Goal: Task Accomplishment & Management: Manage account settings

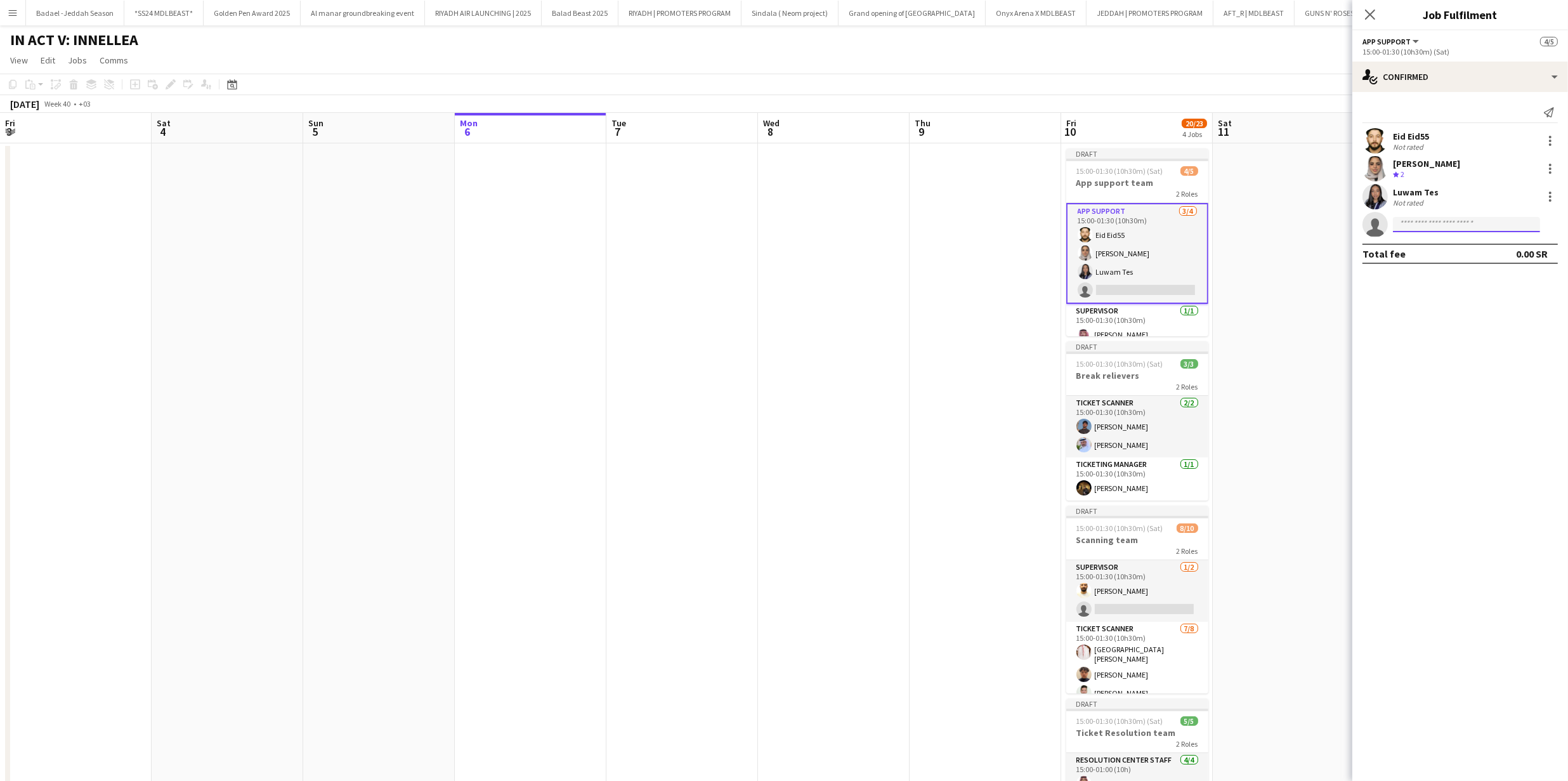
drag, startPoint x: 1444, startPoint y: 218, endPoint x: 1443, endPoint y: 226, distance: 8.1
click at [1444, 221] on input at bounding box center [1466, 225] width 147 height 15
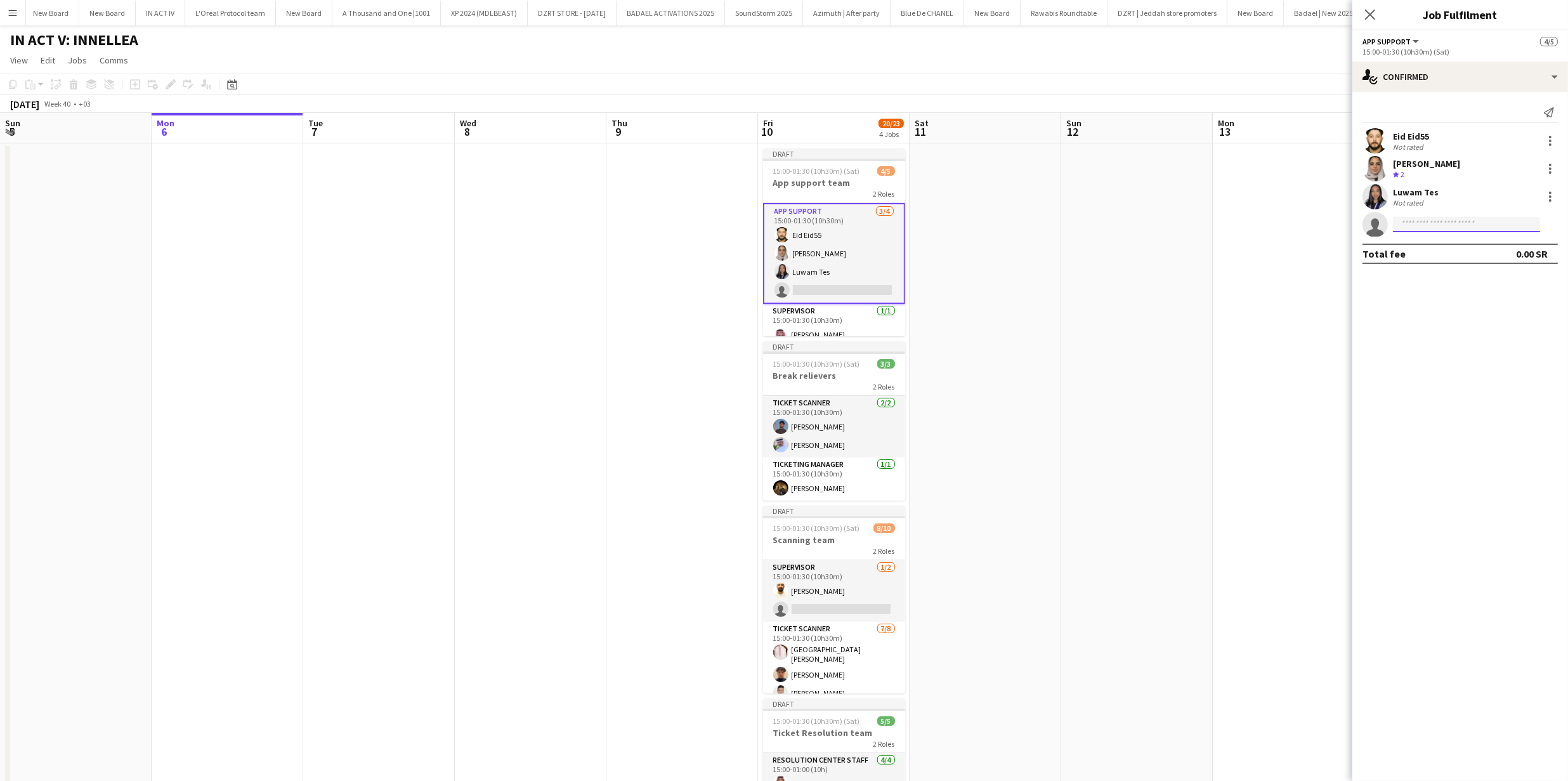
scroll to position [7, 0]
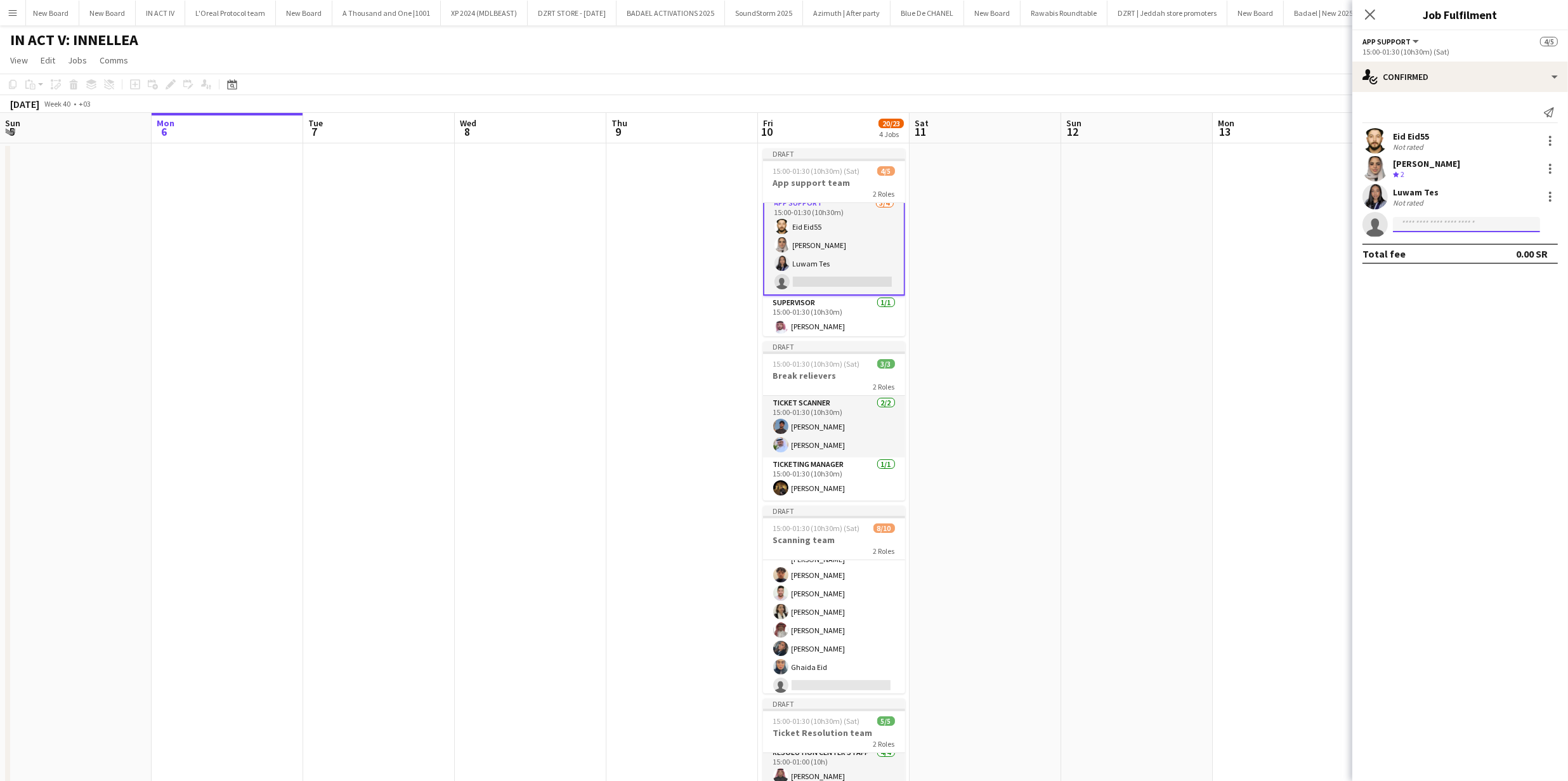
click at [1443, 229] on input at bounding box center [1466, 225] width 147 height 15
drag, startPoint x: 1402, startPoint y: 225, endPoint x: 1397, endPoint y: 229, distance: 6.4
click at [1402, 225] on input "**********" at bounding box center [1466, 225] width 147 height 15
type input "**********"
click at [1420, 244] on span "Mohamed abdulghani Alzain" at bounding box center [1440, 242] width 73 height 11
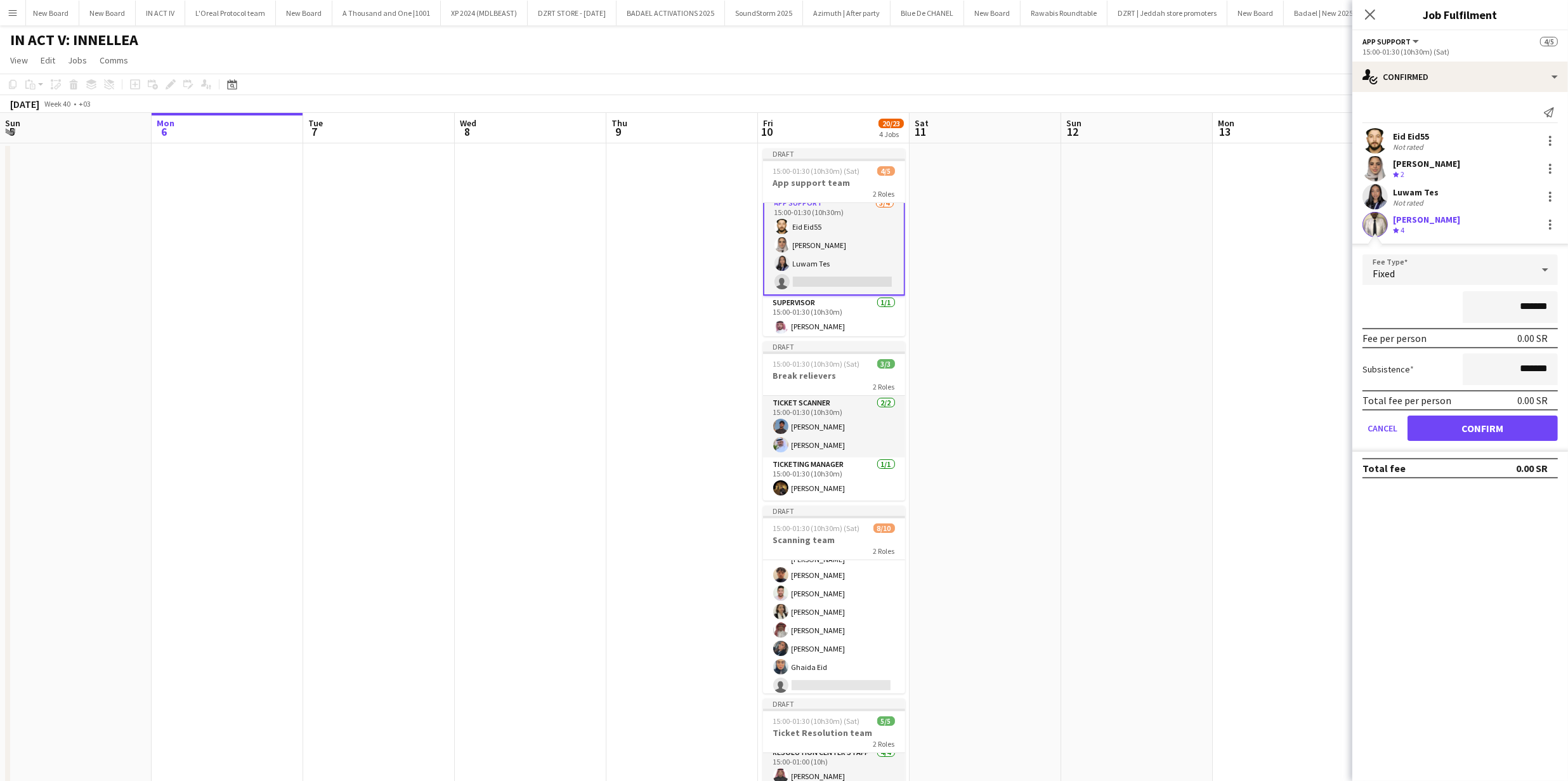
click at [1373, 222] on app-user-avatar at bounding box center [1375, 225] width 25 height 25
click at [1381, 226] on app-user-avatar at bounding box center [1375, 225] width 25 height 25
click at [1427, 226] on div "Crew rating 4" at bounding box center [1427, 231] width 67 height 11
click at [1374, 227] on app-user-avatar at bounding box center [1375, 225] width 25 height 25
click at [1460, 221] on div "Mohamed abdulghani Alzain" at bounding box center [1427, 220] width 67 height 12
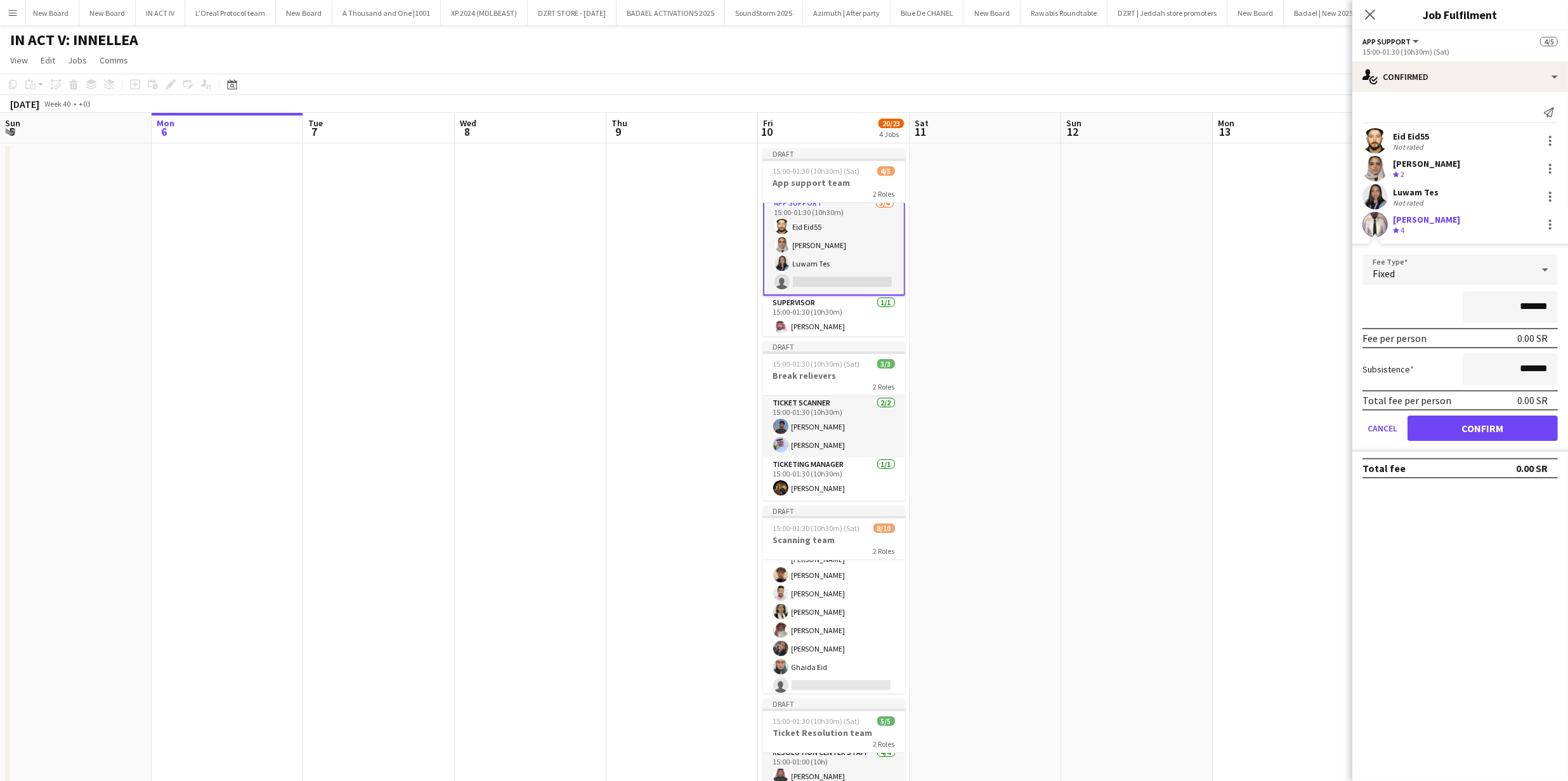
drag, startPoint x: 1511, startPoint y: 216, endPoint x: 1399, endPoint y: 217, distance: 112.0
click at [1387, 212] on div "Mohamed abdulghani Alzain Crew rating 4" at bounding box center [1460, 225] width 216 height 25
copy div "Mohamed abdulghani Alzain"
click at [1378, 226] on app-user-avatar at bounding box center [1375, 225] width 25 height 25
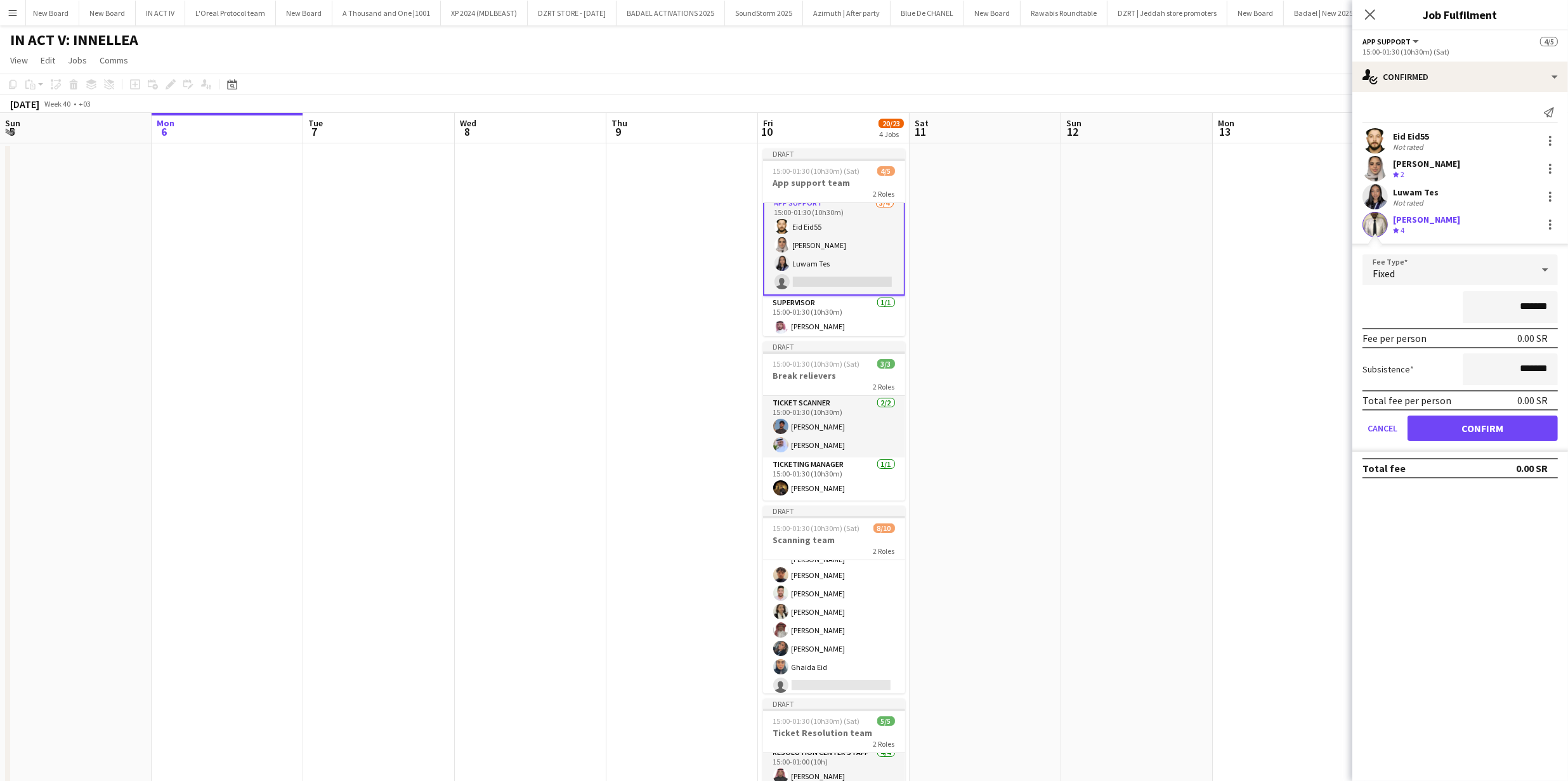
drag, startPoint x: 1378, startPoint y: 226, endPoint x: 1377, endPoint y: 245, distance: 19.0
click at [1378, 226] on app-user-avatar at bounding box center [1375, 225] width 25 height 25
click at [1426, 530] on mat-expansion-panel "check Confirmed Send notification Eid Eid55 Not rated reem senan Crew rating 2 …" at bounding box center [1460, 437] width 216 height 689
click at [1506, 420] on button "Confirm" at bounding box center [1482, 428] width 151 height 25
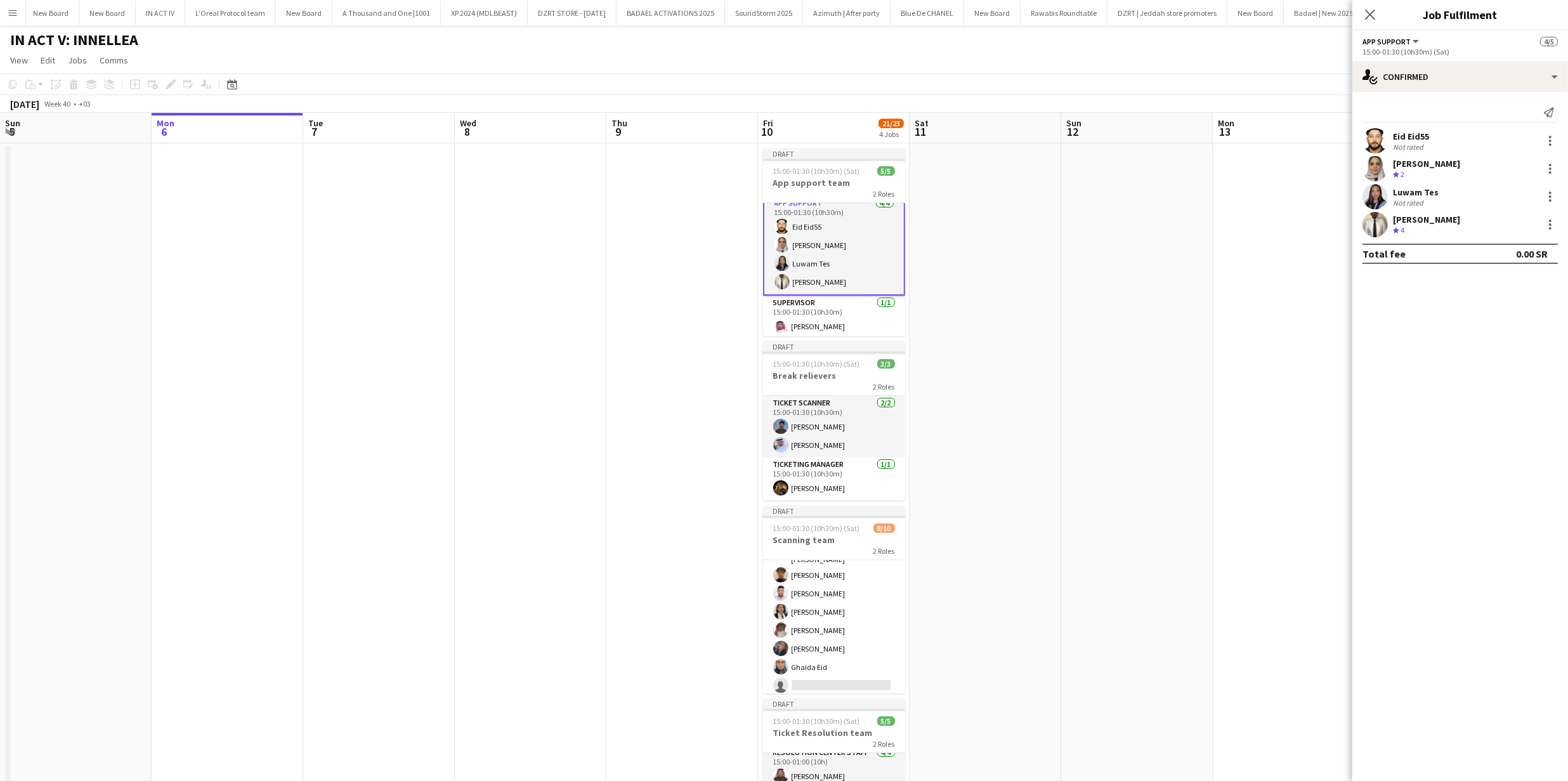
click at [1372, 223] on app-user-avatar at bounding box center [1375, 225] width 25 height 25
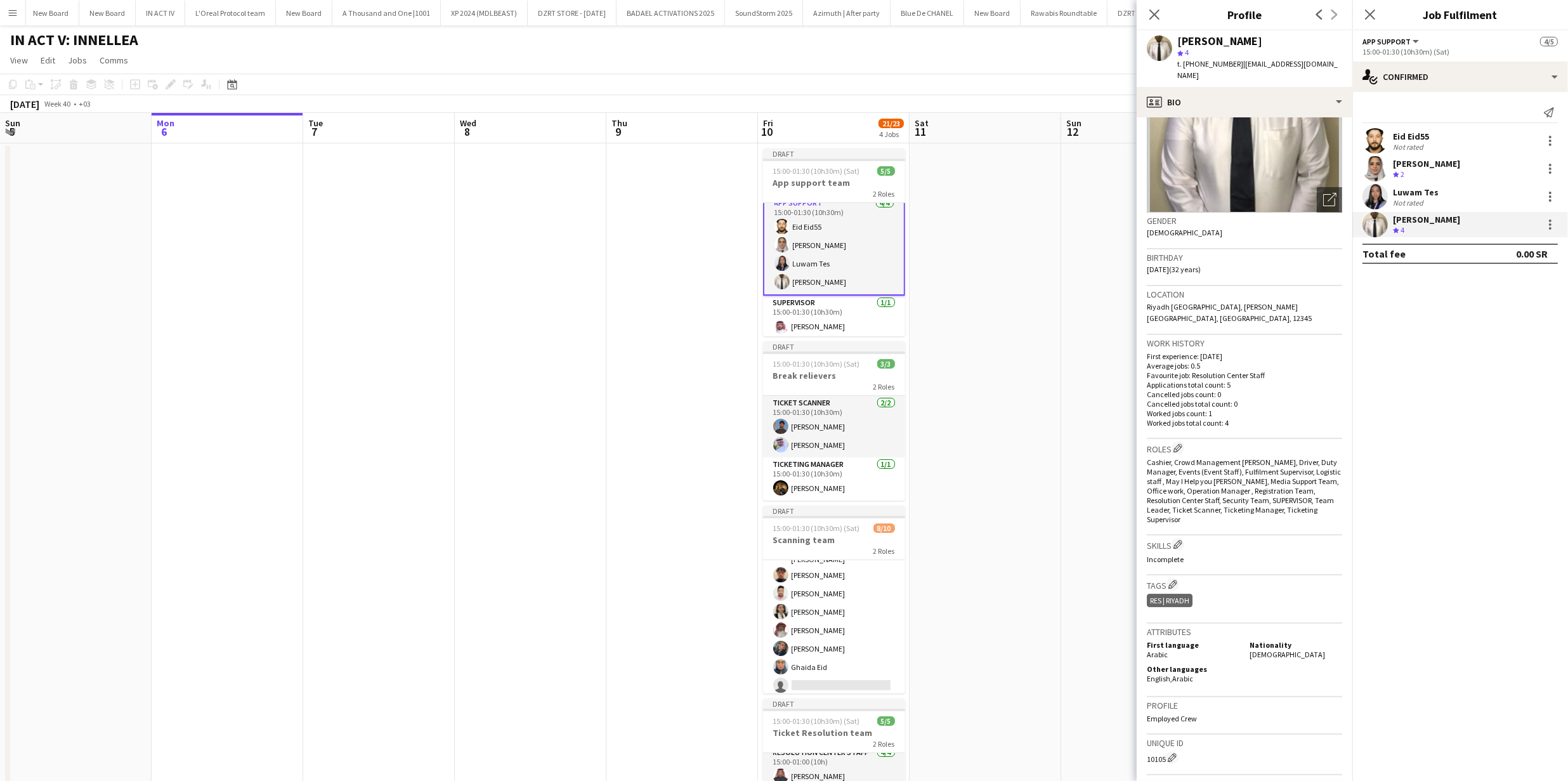
scroll to position [299, 0]
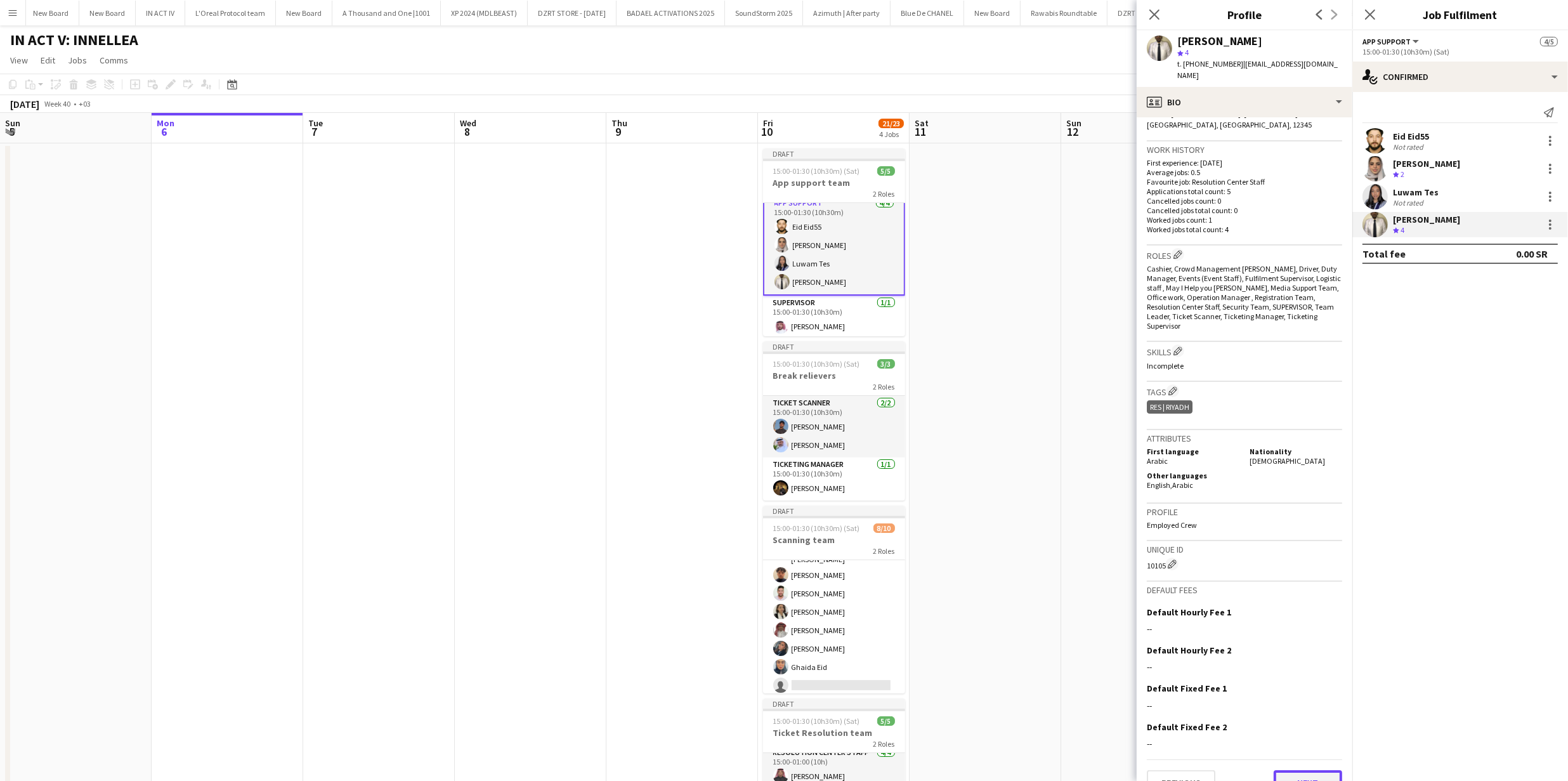
click at [1285, 770] on button "Next" at bounding box center [1307, 783] width 68 height 25
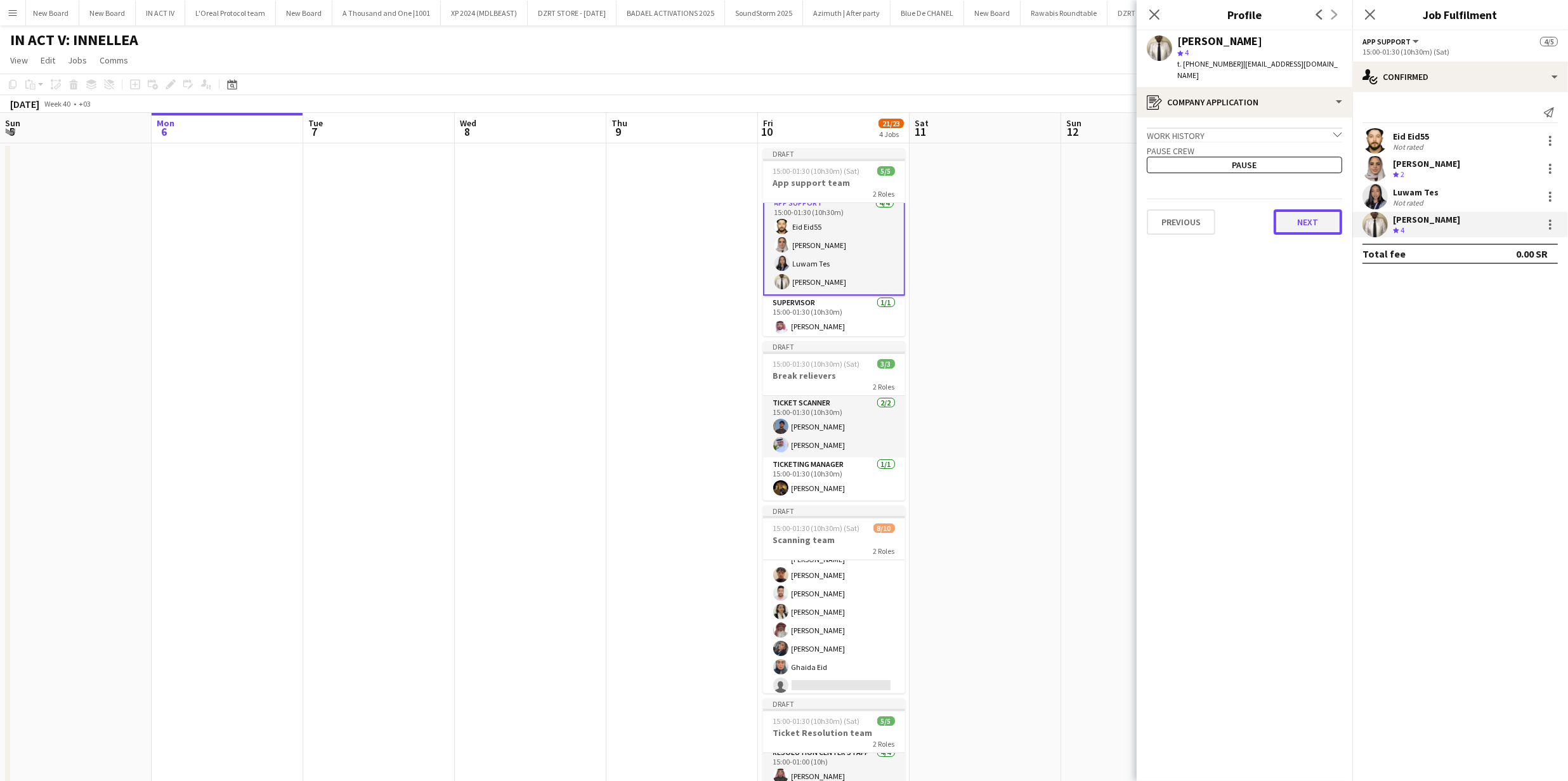
click at [1279, 210] on button "Next" at bounding box center [1307, 222] width 68 height 25
click at [1289, 203] on button "Next" at bounding box center [1307, 214] width 68 height 25
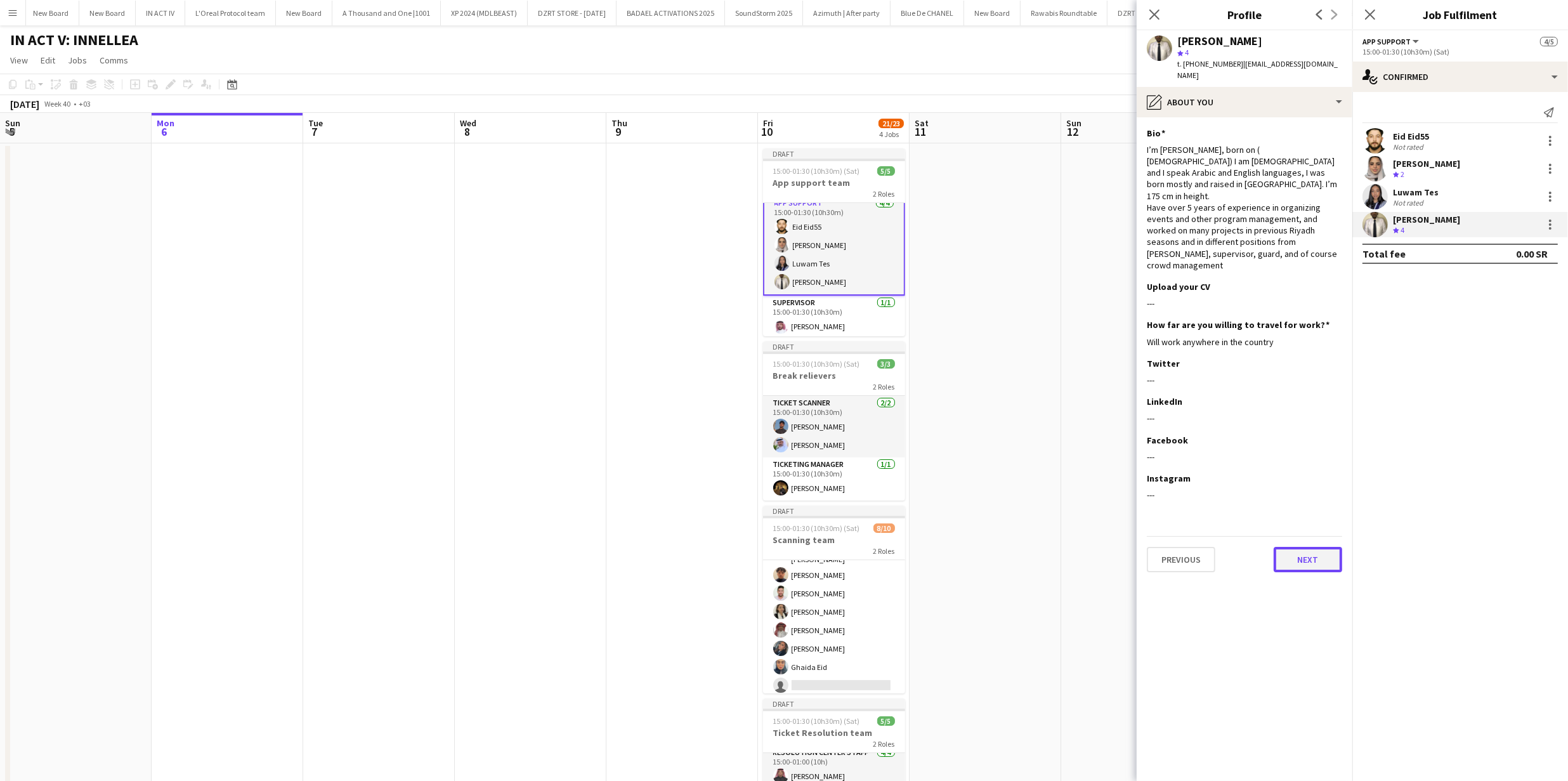
click at [1317, 547] on button "Next" at bounding box center [1307, 560] width 68 height 25
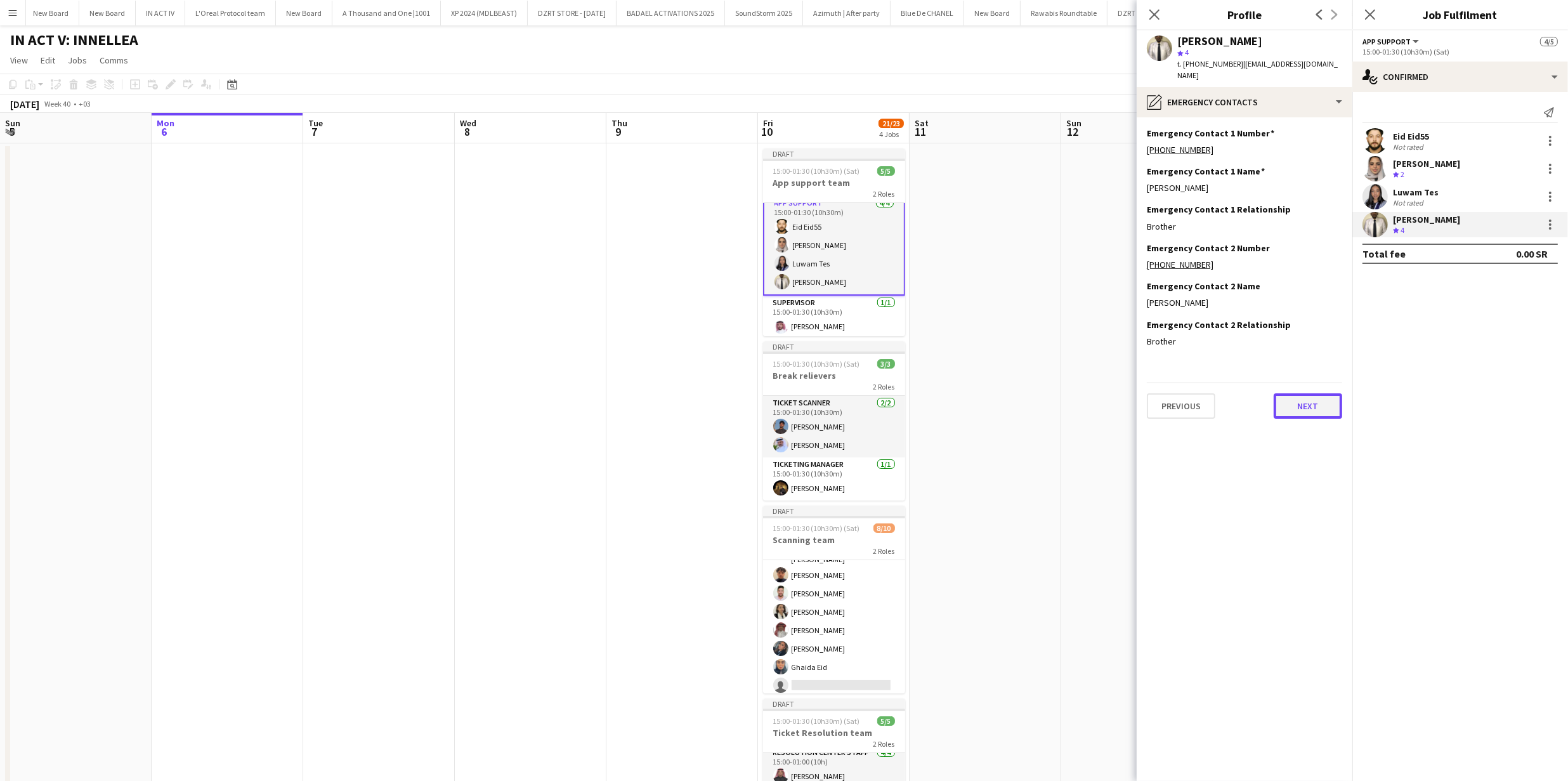
click at [1305, 394] on button "Next" at bounding box center [1307, 406] width 68 height 25
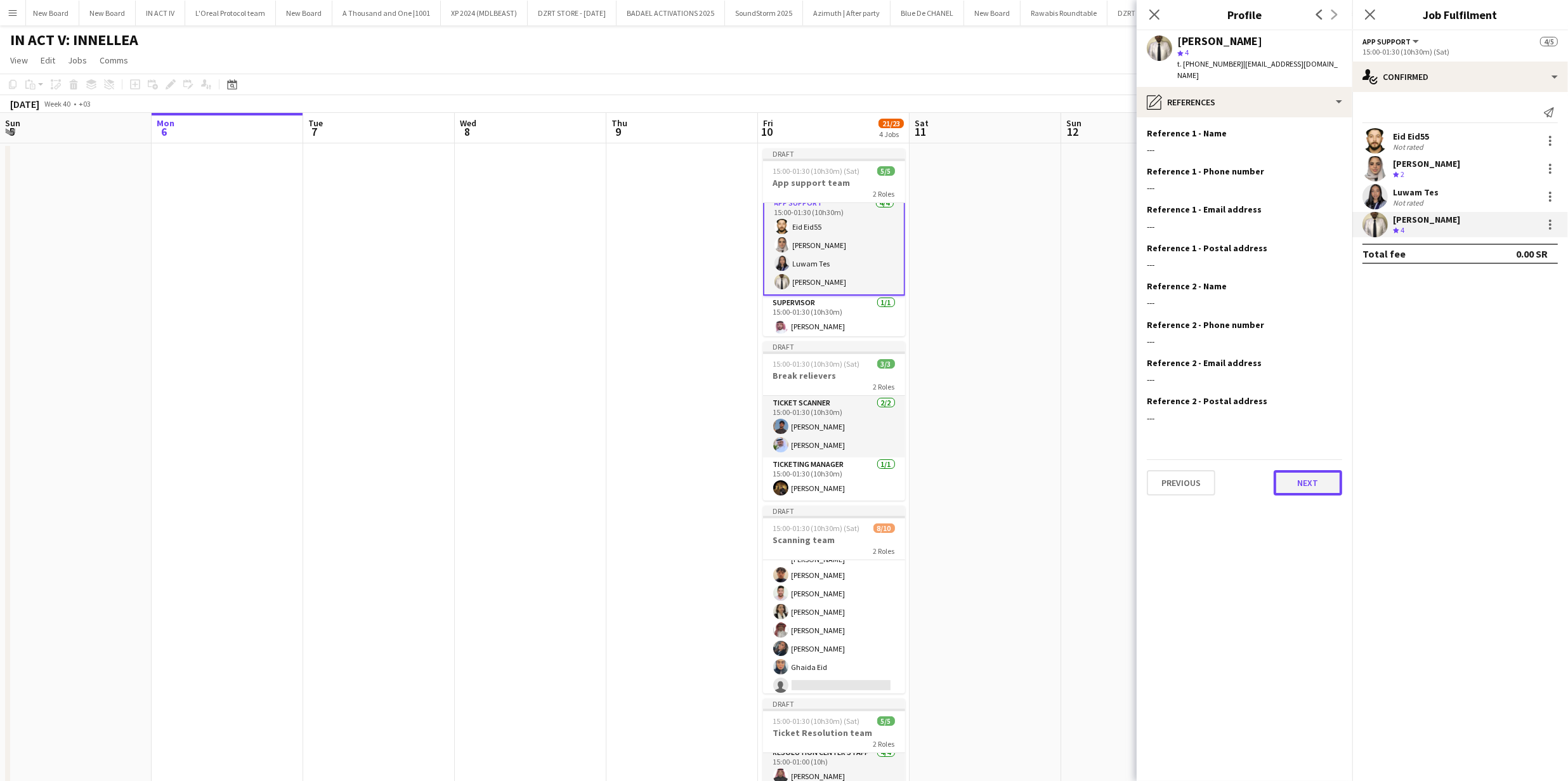
click at [1296, 470] on button "Next" at bounding box center [1307, 483] width 68 height 25
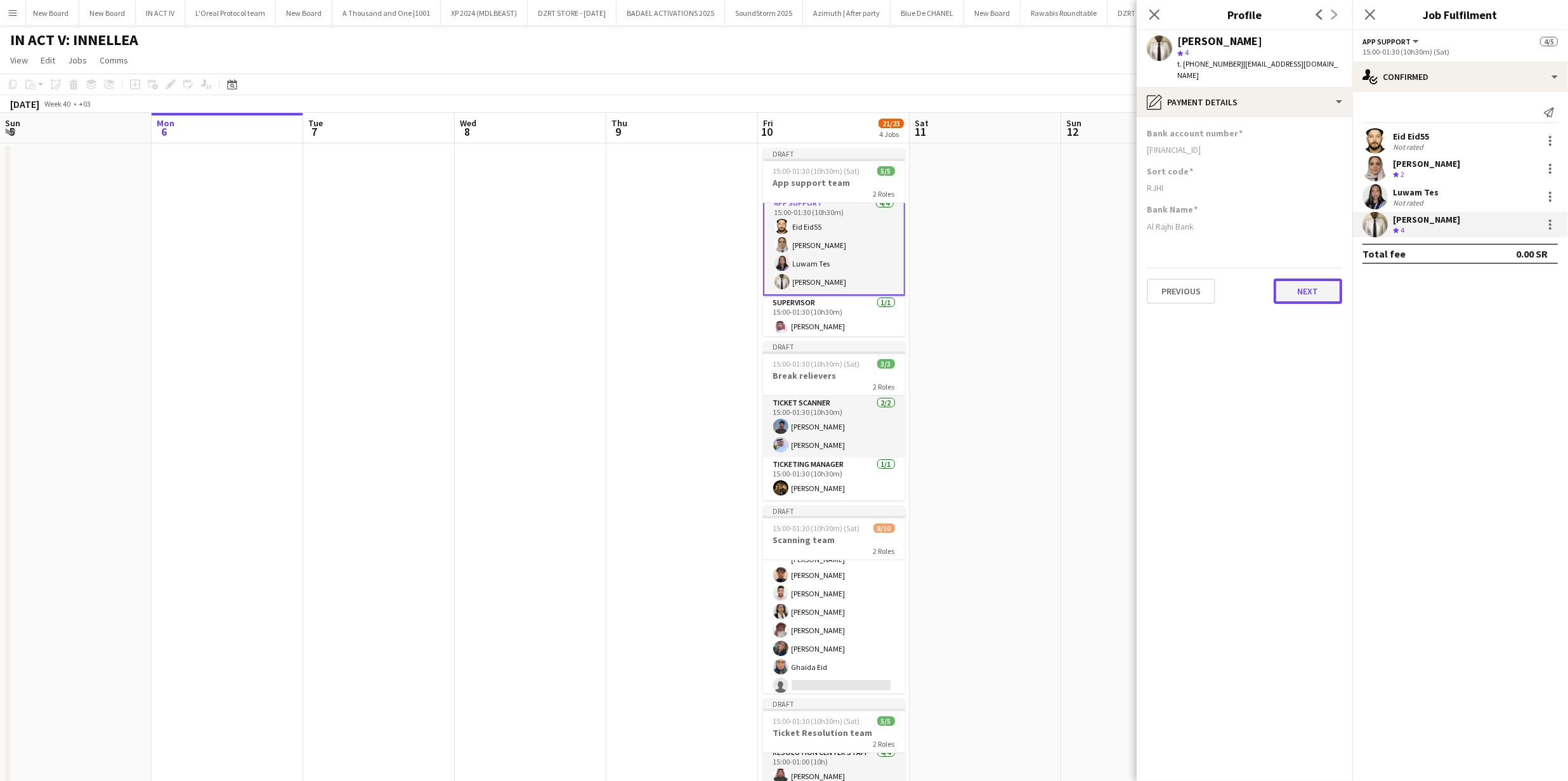
click at [1278, 284] on button "Next" at bounding box center [1307, 291] width 68 height 25
click at [1295, 281] on button "Next" at bounding box center [1307, 291] width 68 height 25
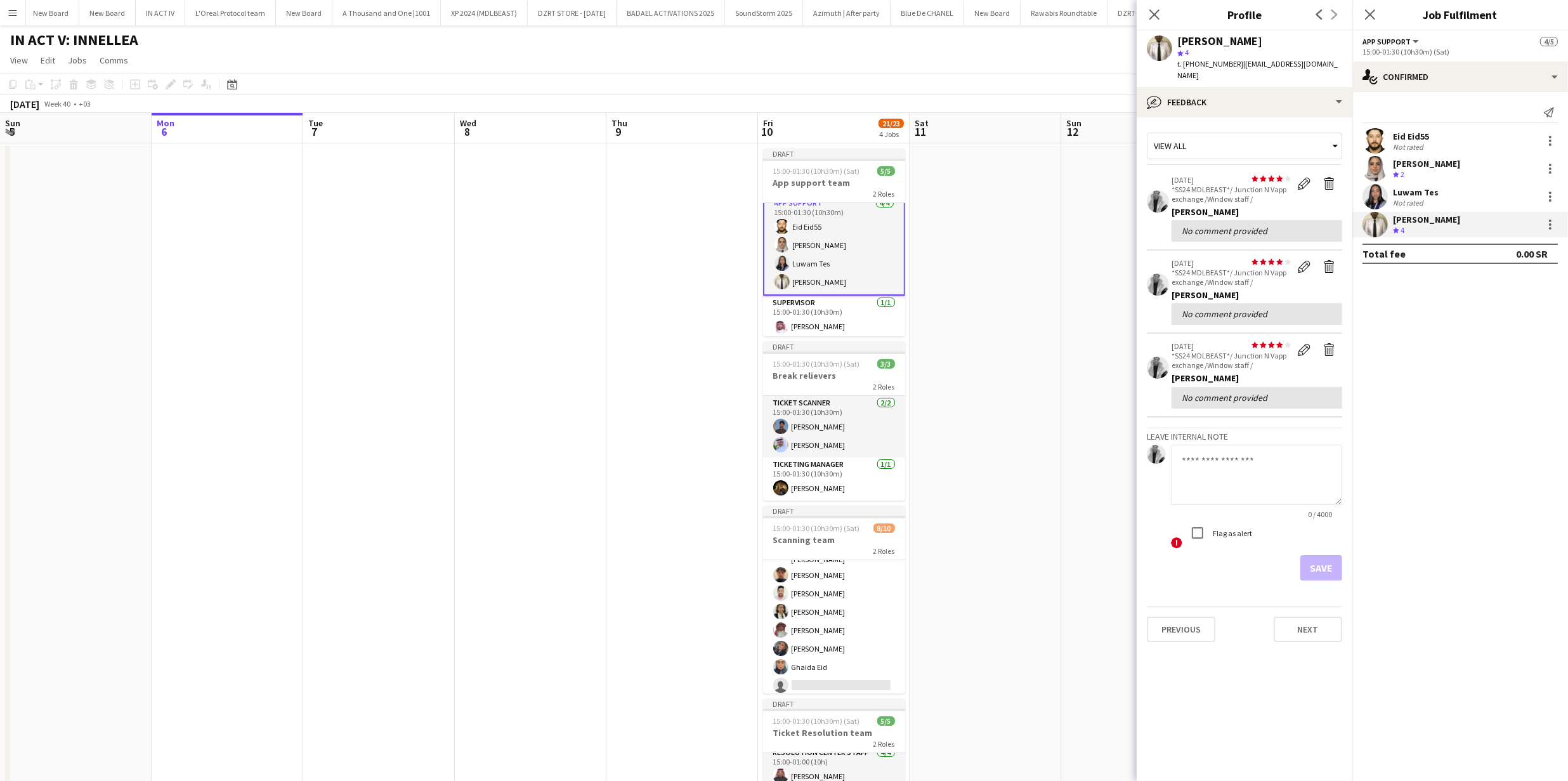
click at [1154, 47] on app-user-avatar at bounding box center [1159, 48] width 25 height 25
click at [1286, 617] on button "Next" at bounding box center [1307, 629] width 68 height 25
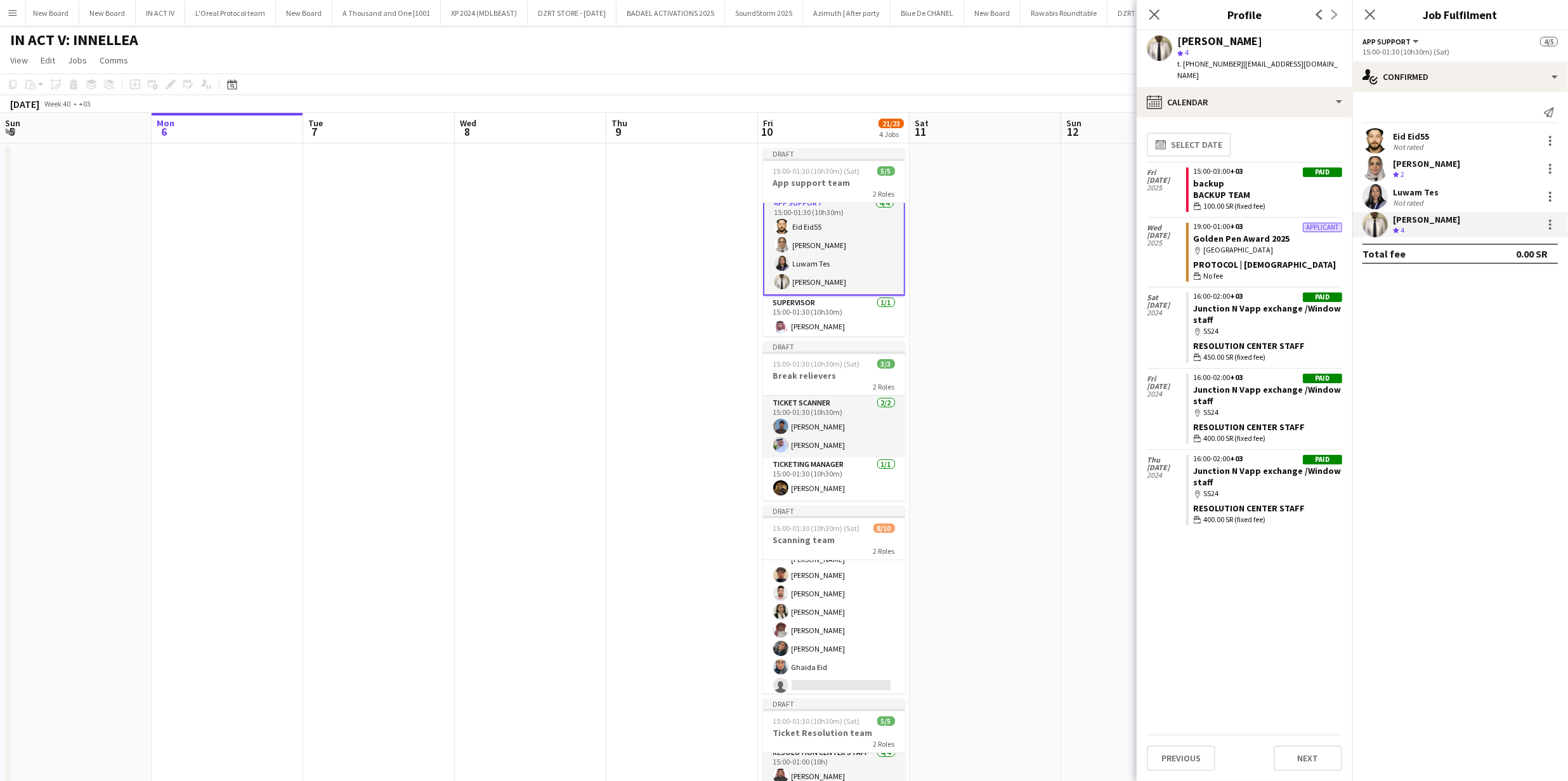
click at [1161, 46] on app-user-avatar at bounding box center [1159, 48] width 25 height 25
click at [1300, 758] on button "Next" at bounding box center [1307, 759] width 68 height 25
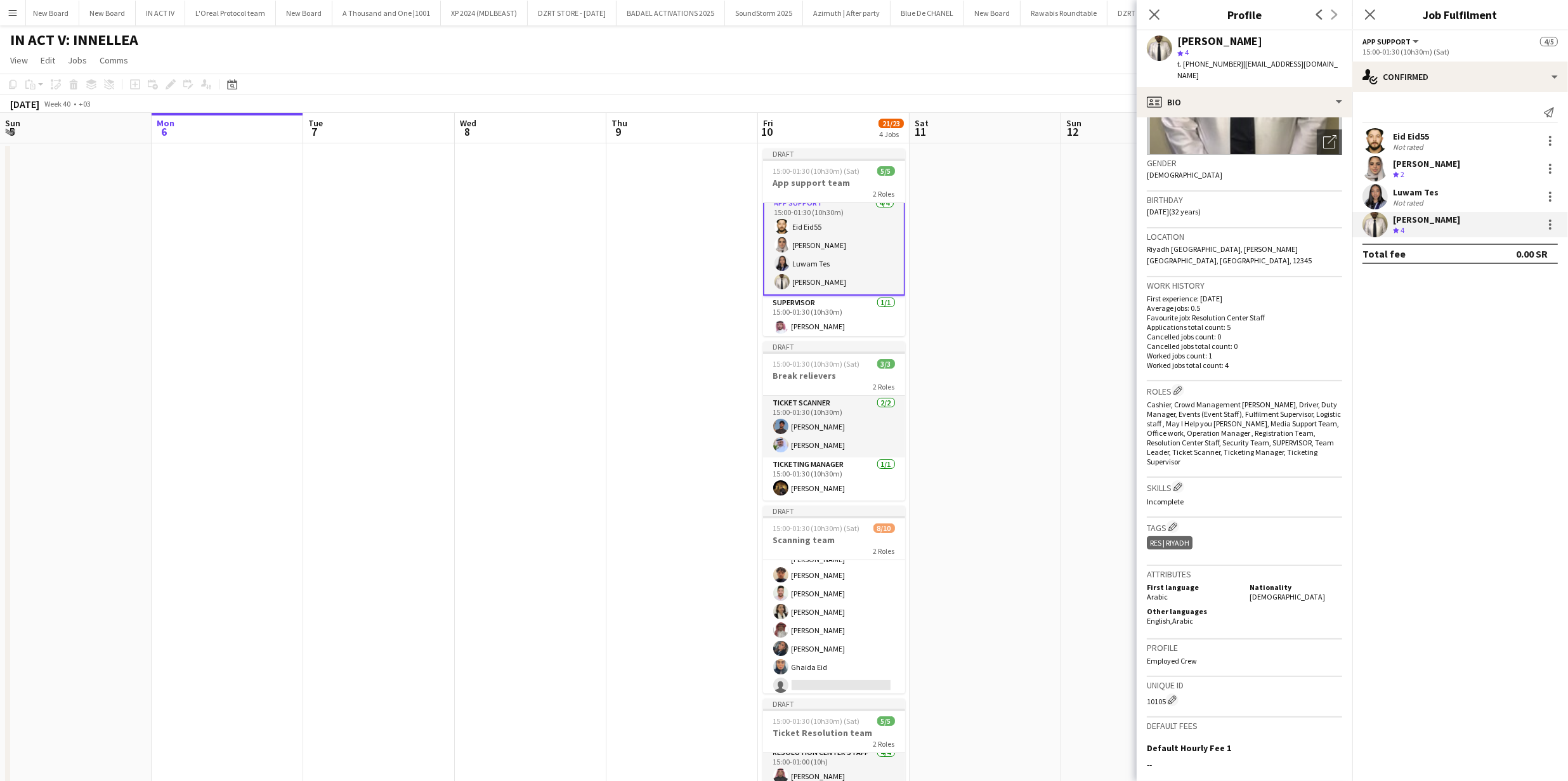
scroll to position [0, 0]
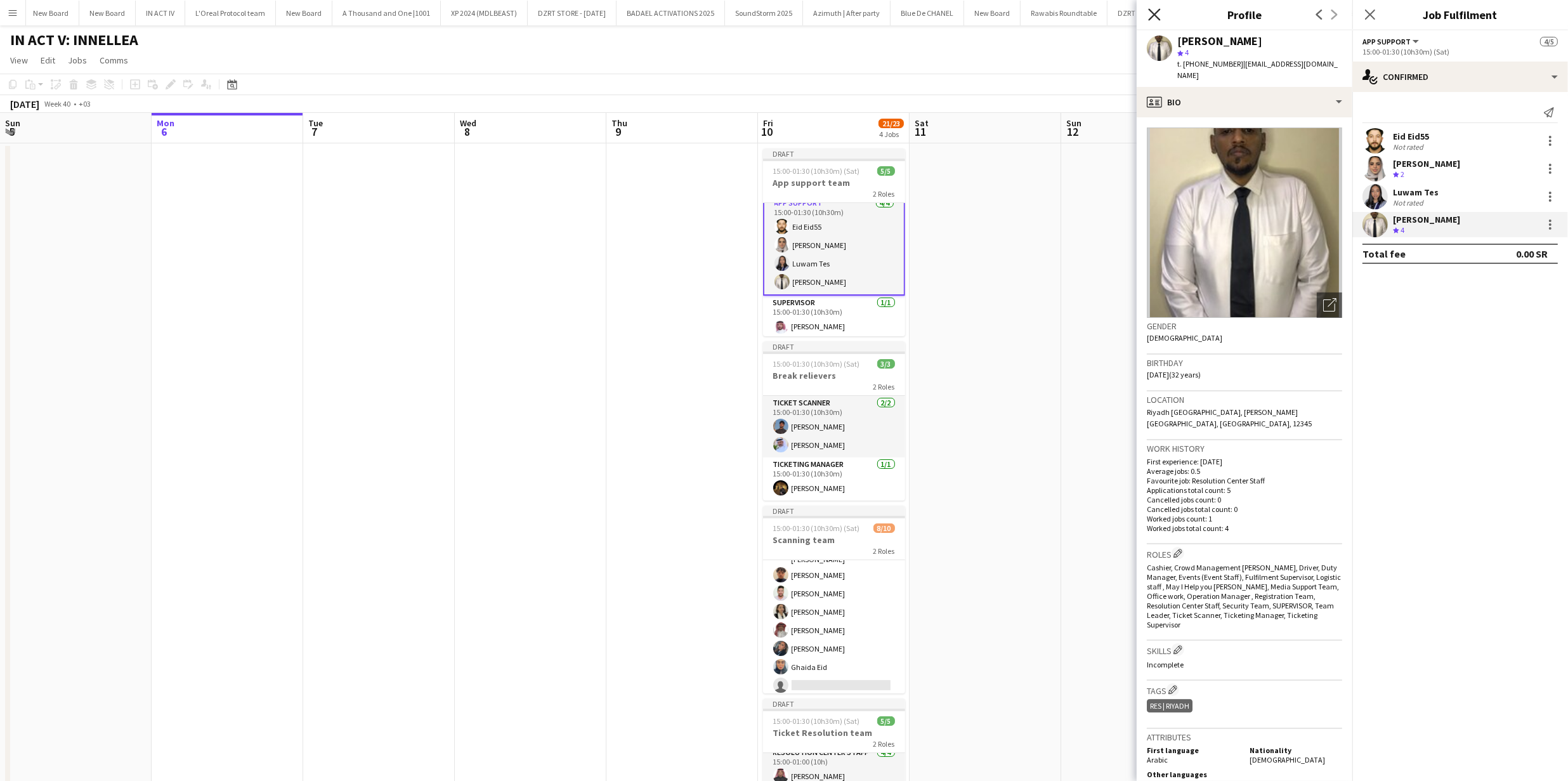
click at [1149, 17] on icon "Close pop-in" at bounding box center [1154, 14] width 12 height 12
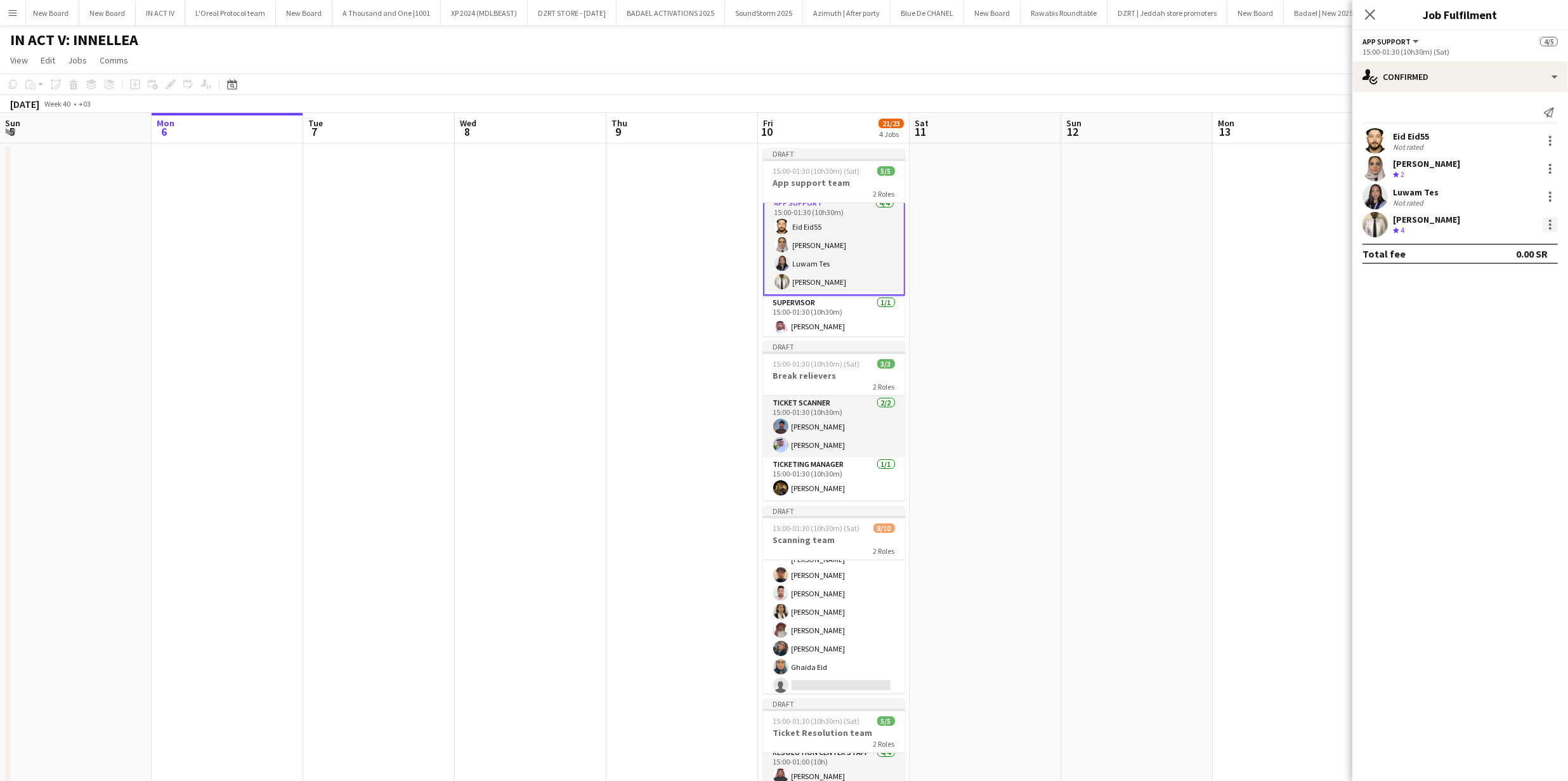
click at [1550, 228] on div at bounding box center [1550, 228] width 2 height 2
click at [1476, 377] on button "Remove" at bounding box center [1509, 370] width 99 height 31
click at [1258, 372] on app-date-cell at bounding box center [1288, 528] width 151 height 769
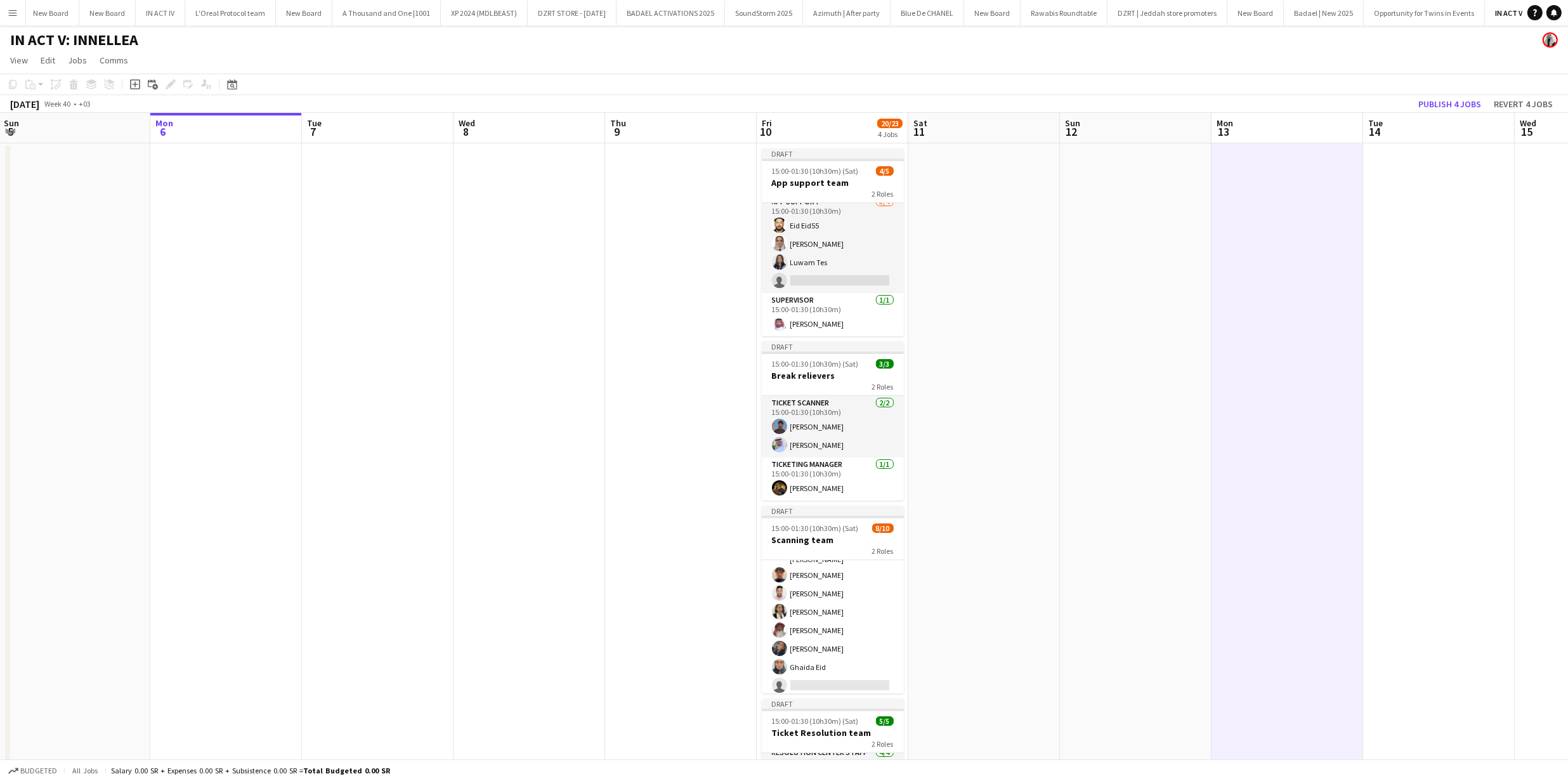
scroll to position [7, 0]
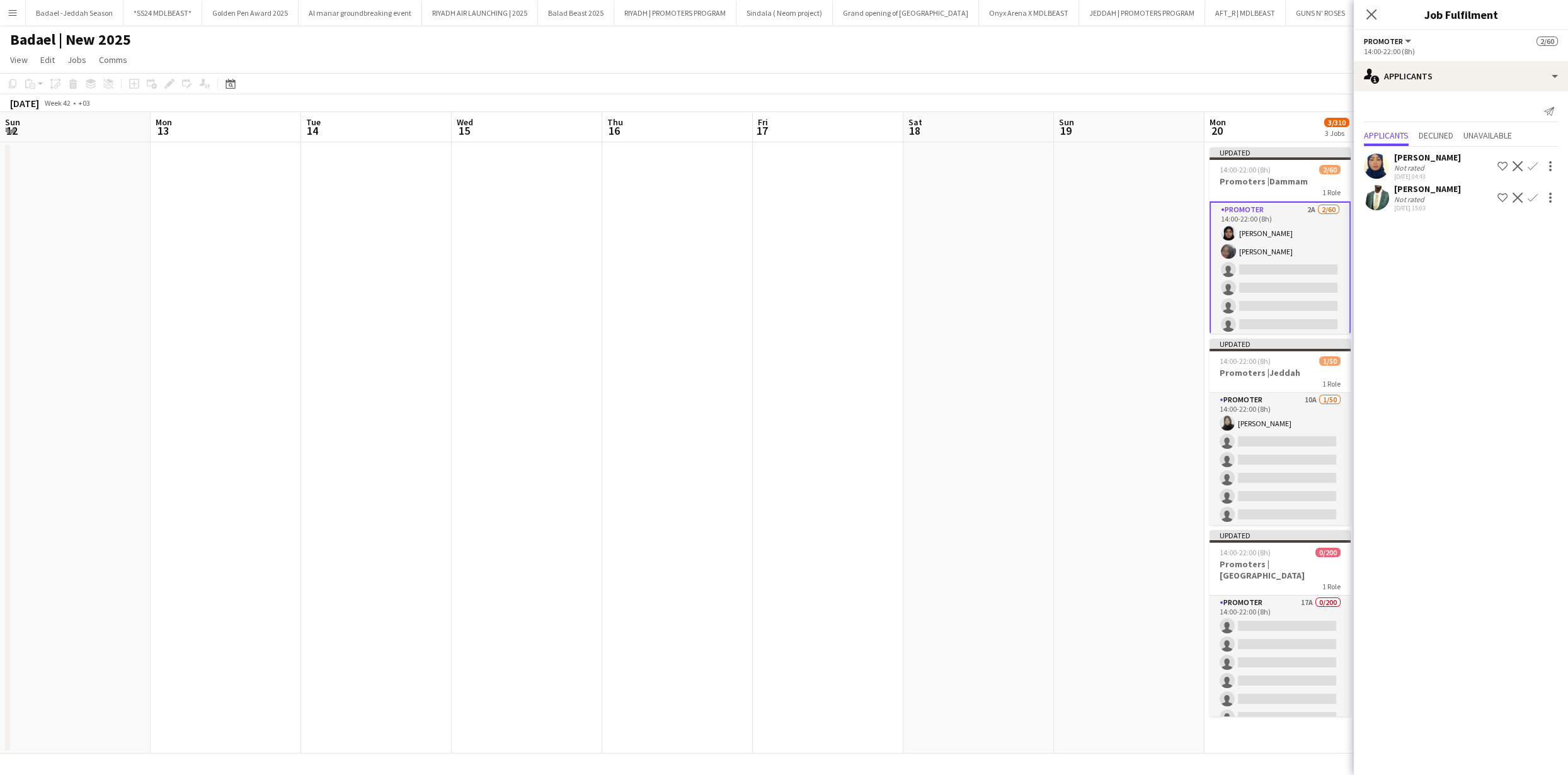
click at [1519, 198] on app-icon "Decline" at bounding box center [1518, 197] width 10 height 10
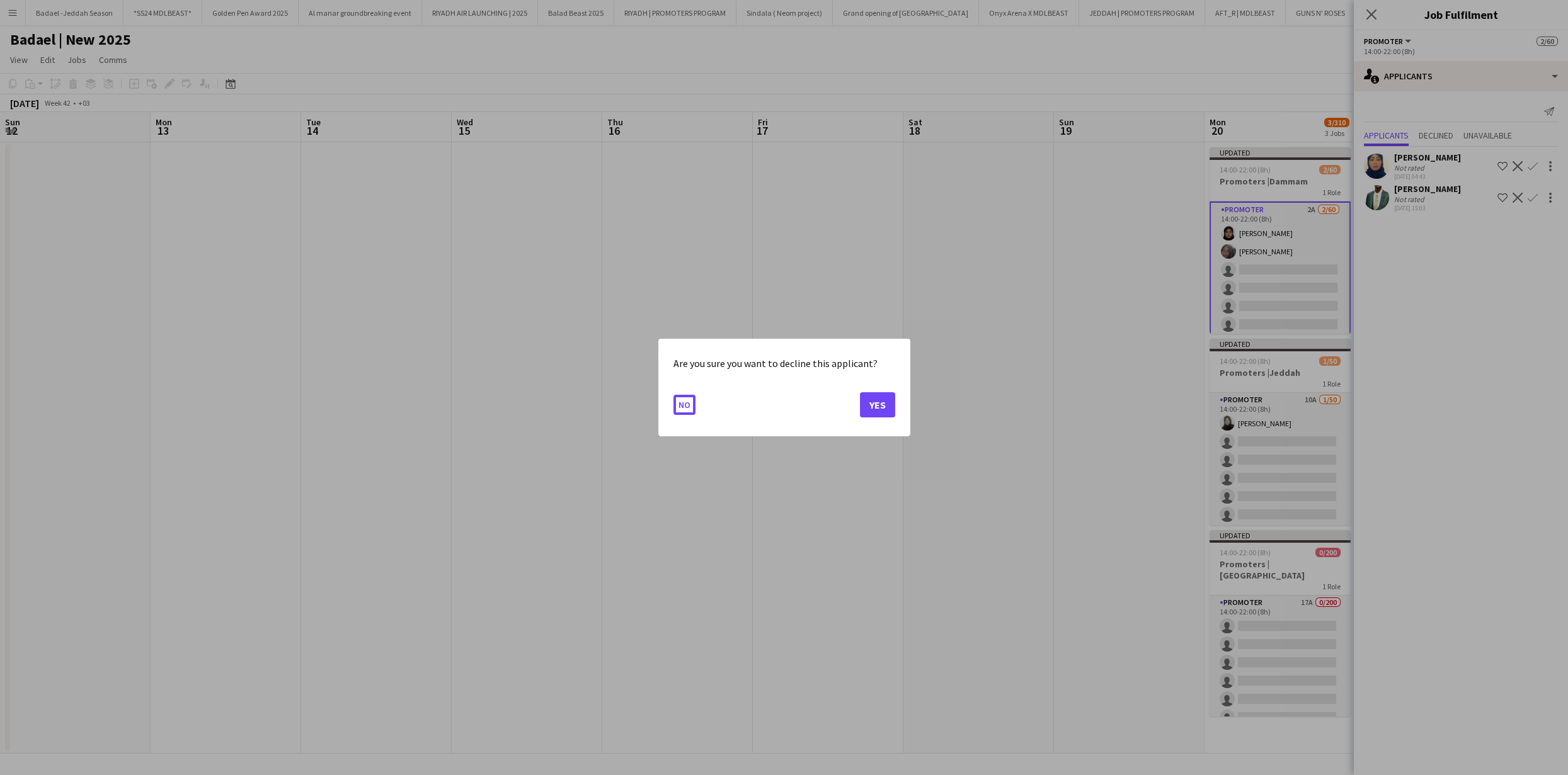
scroll to position [0, 549]
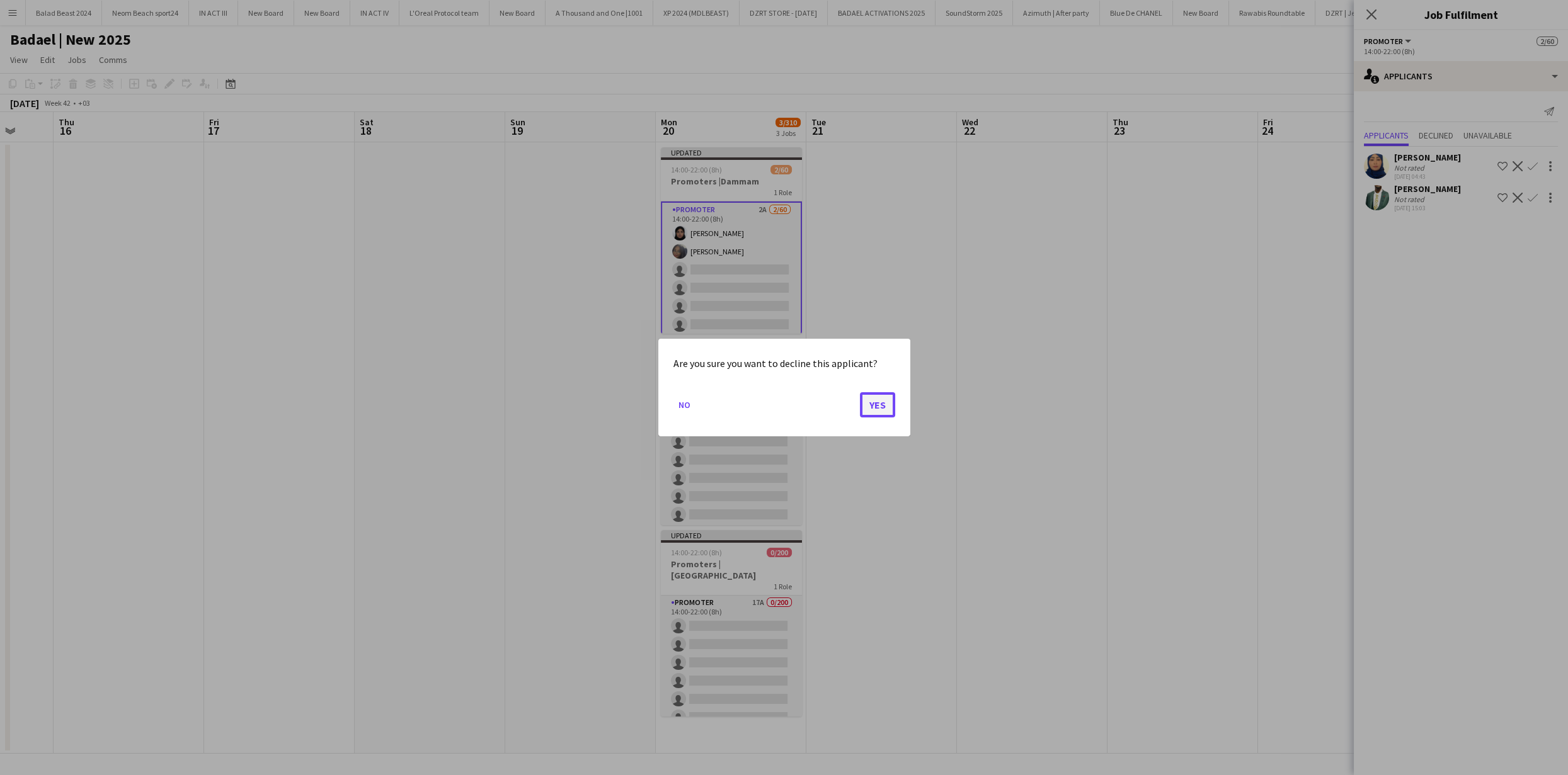
click at [876, 411] on button "Yes" at bounding box center [877, 405] width 36 height 25
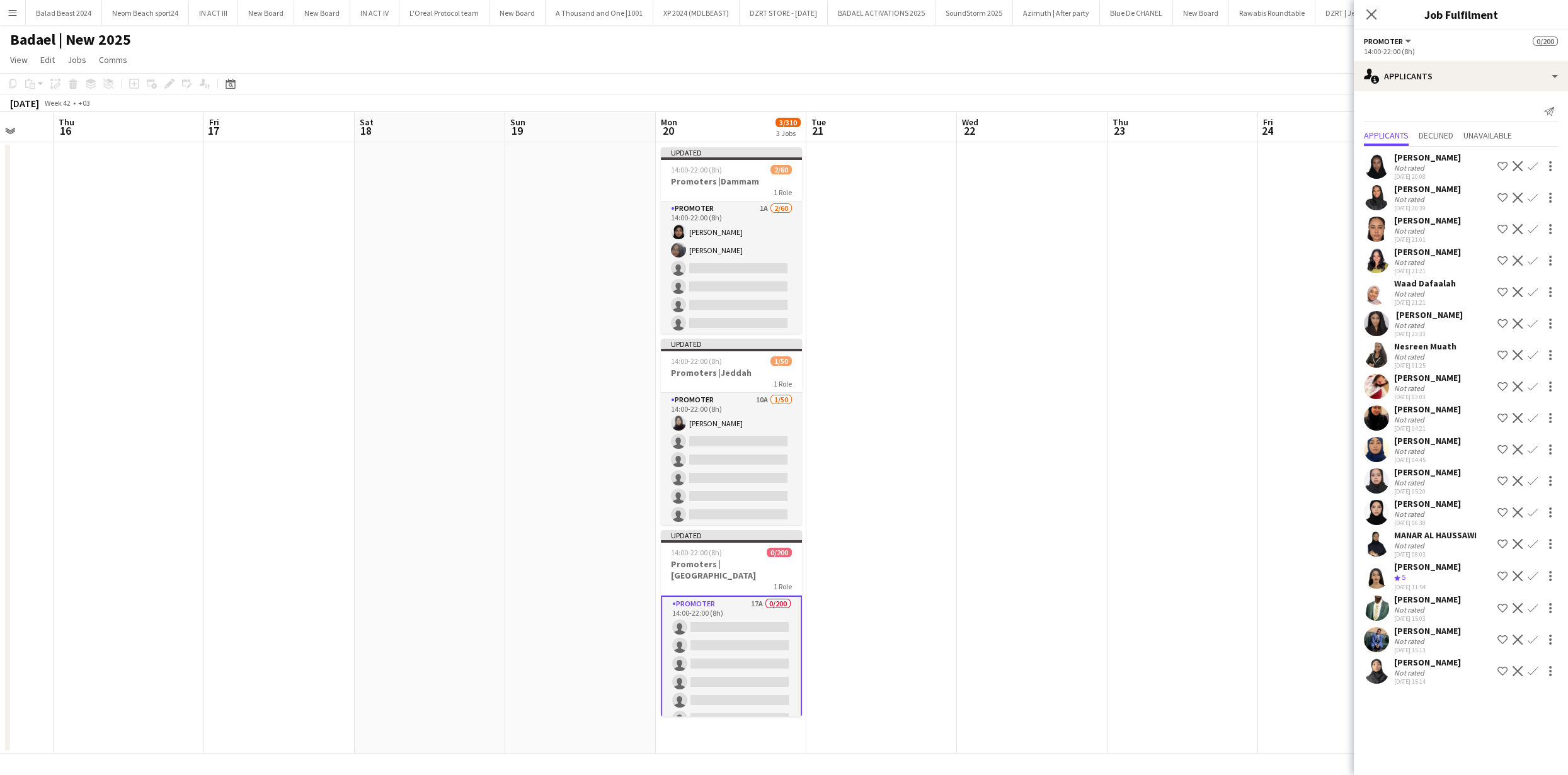
click at [1516, 637] on app-icon "Decline" at bounding box center [1518, 639] width 10 height 10
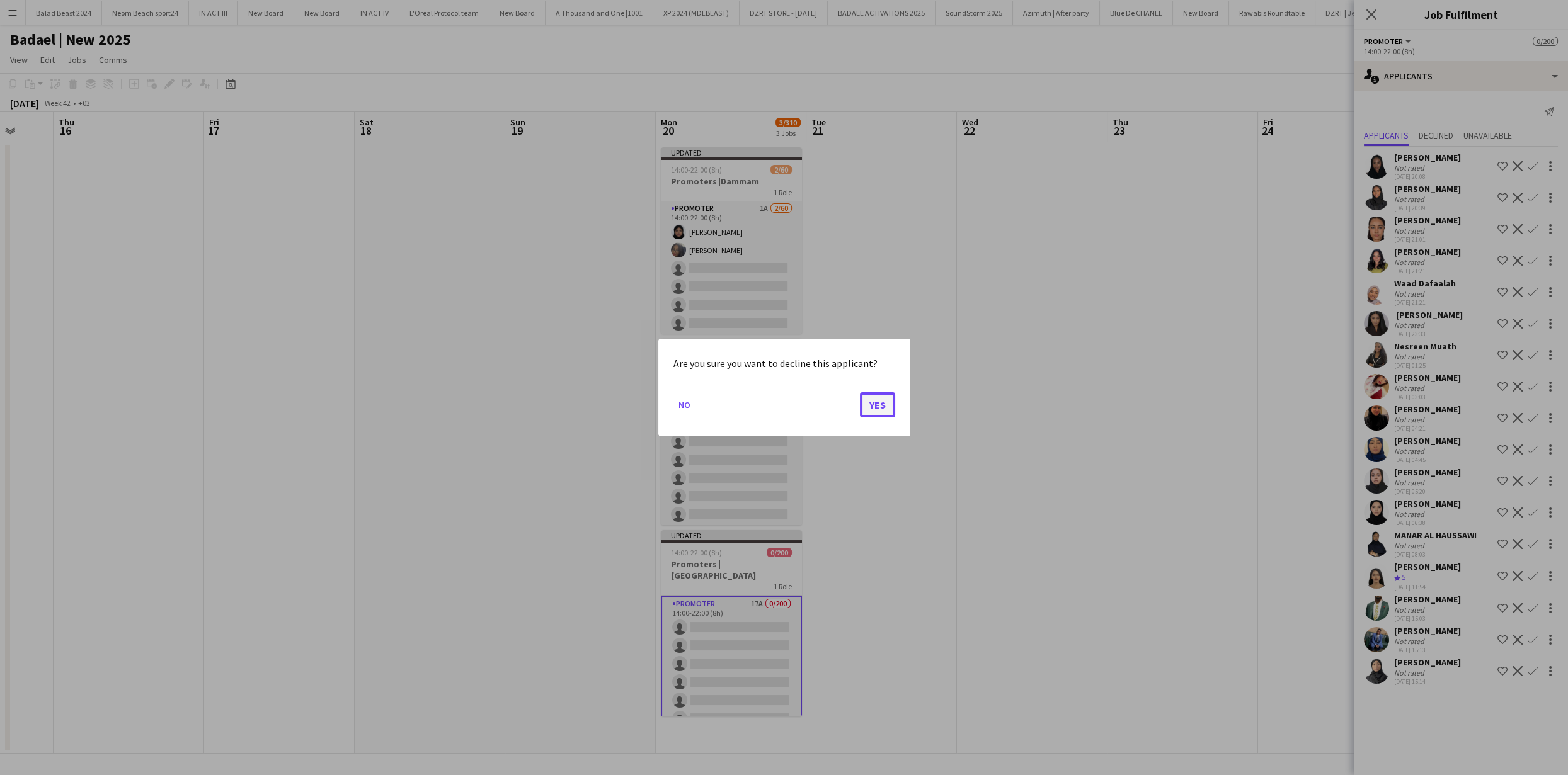
click at [867, 410] on button "Yes" at bounding box center [877, 405] width 36 height 25
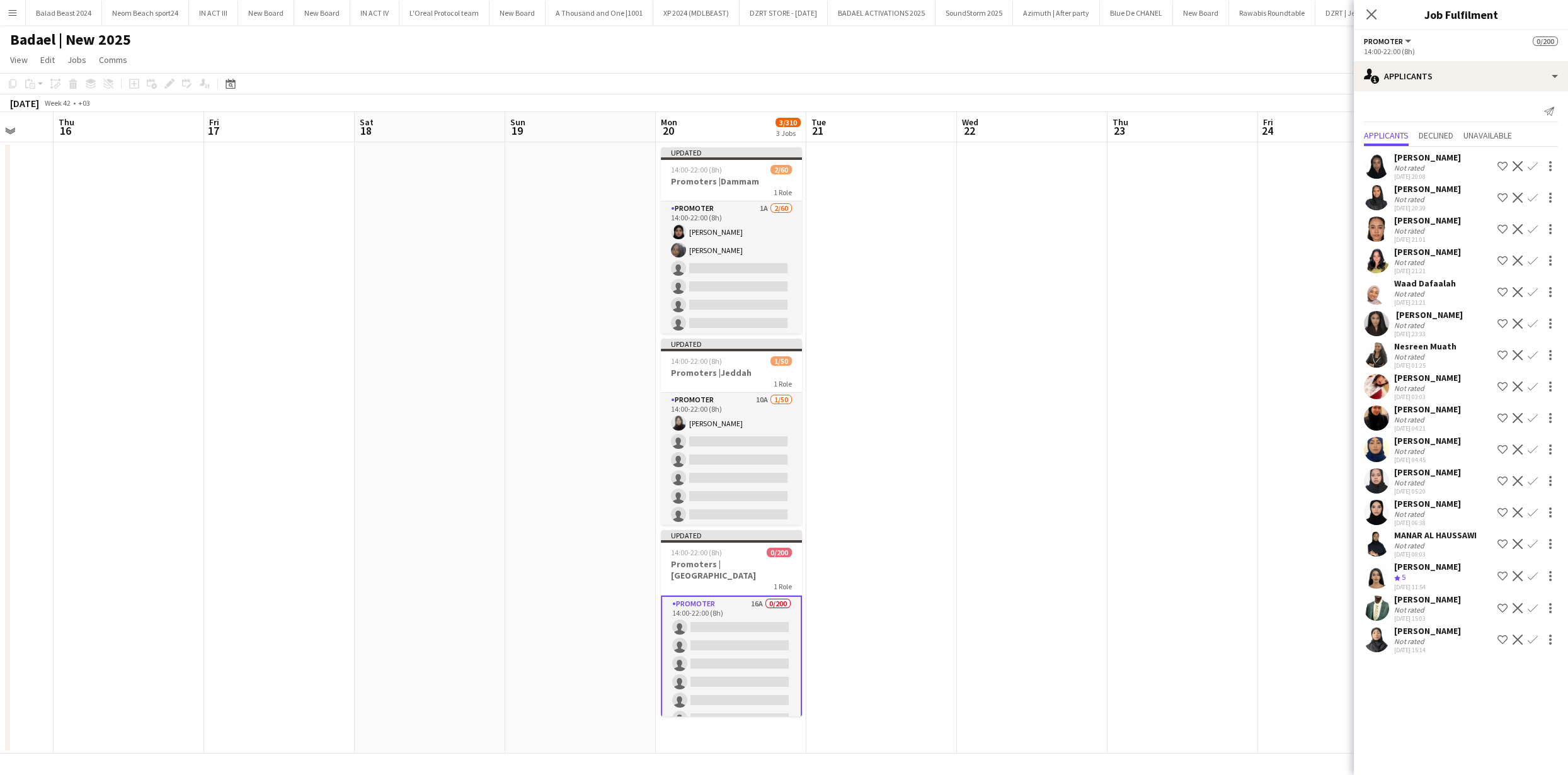
click at [1518, 604] on app-icon "Decline" at bounding box center [1518, 608] width 10 height 10
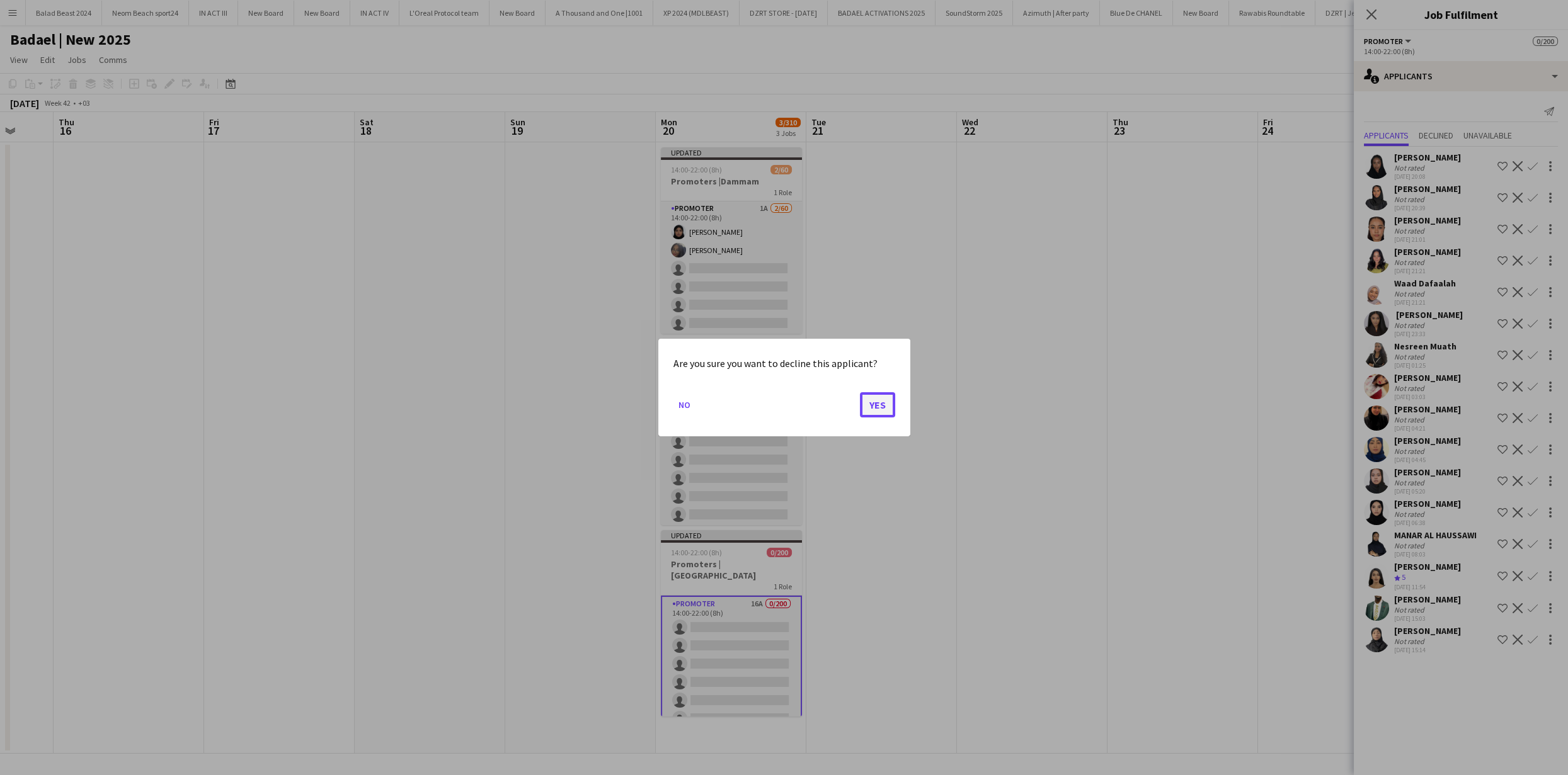
click at [880, 398] on button "Yes" at bounding box center [877, 405] width 36 height 25
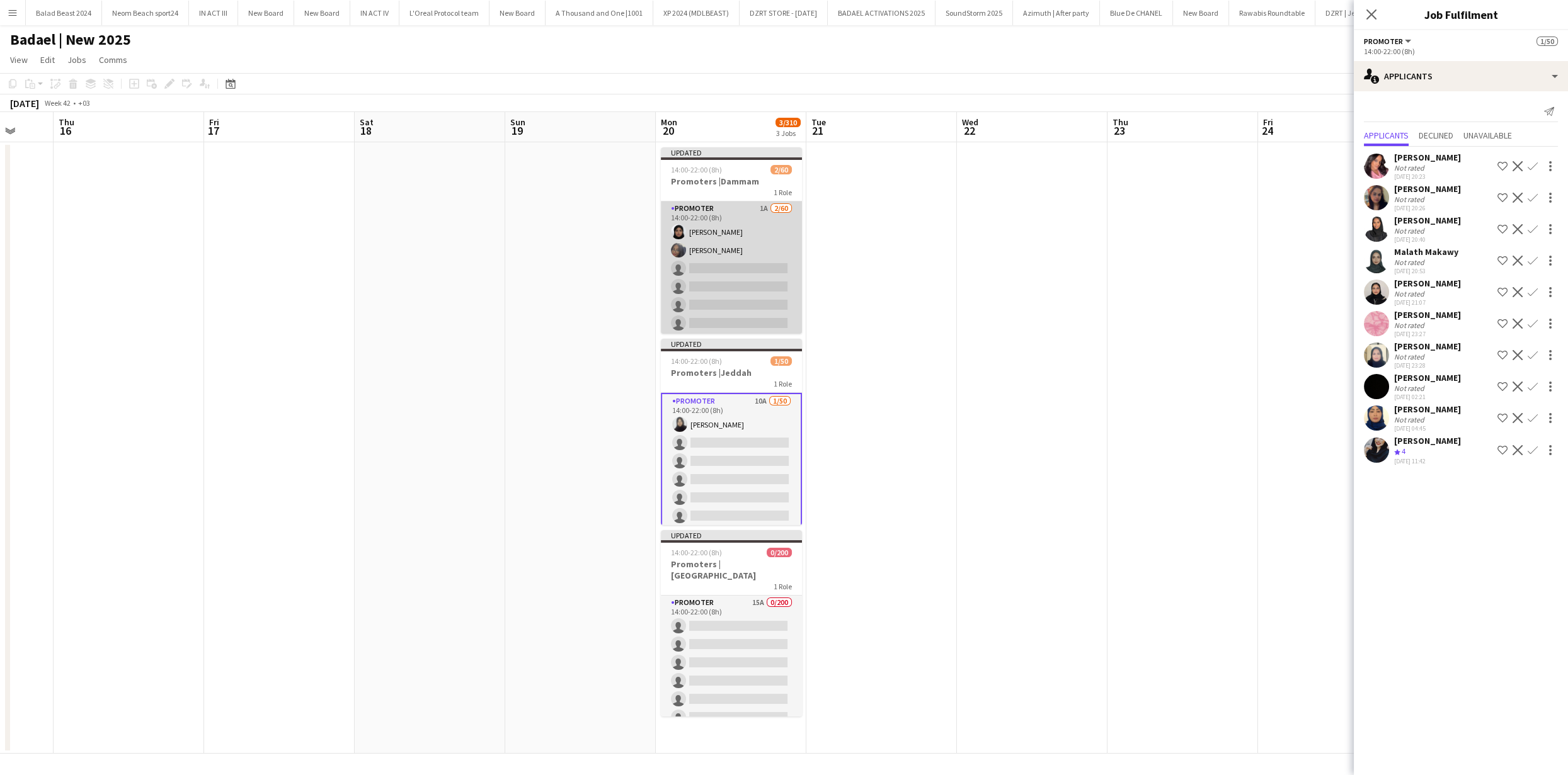
click at [706, 258] on app-card-role "PROMOTER 1A 2/60 14:00-22:00 (8h) [PERSON_NAME] [PERSON_NAME] single-neutral-ac…" at bounding box center [731, 762] width 141 height 1120
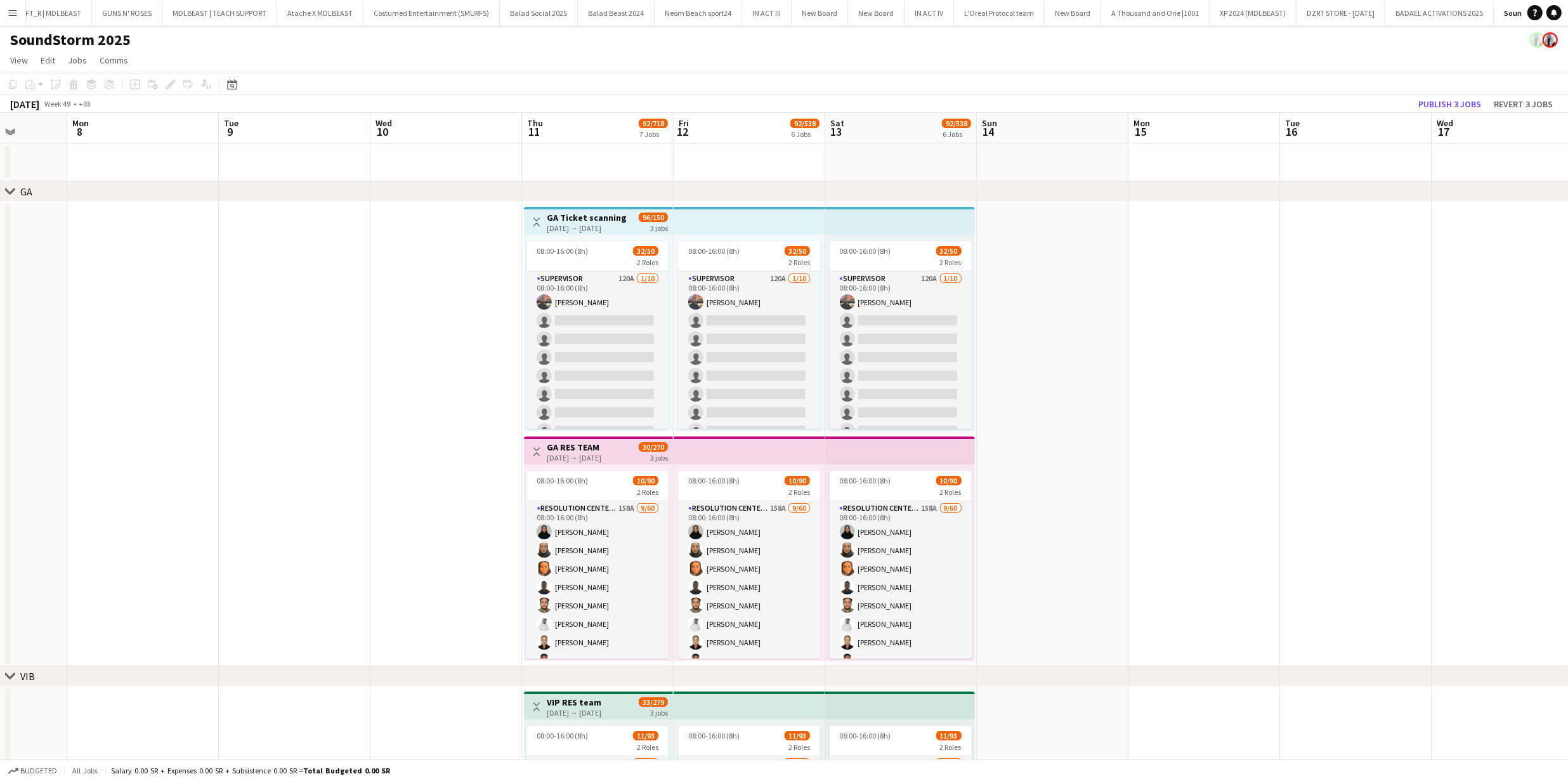
scroll to position [1130, 0]
